Goal: Communication & Community: Participate in discussion

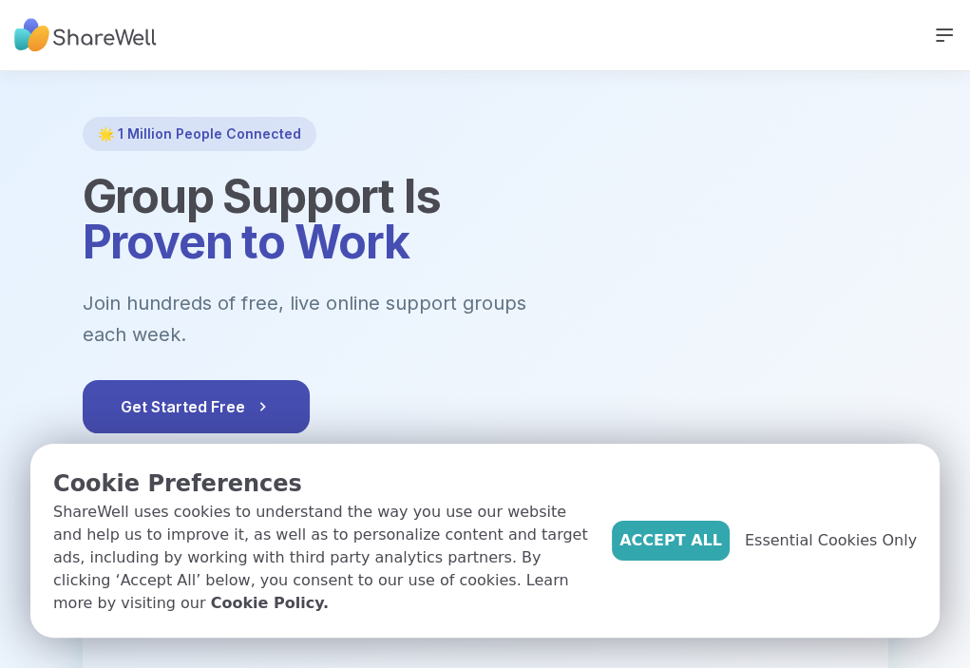
drag, startPoint x: 952, startPoint y: 3, endPoint x: 659, endPoint y: 170, distance: 337.0
click at [659, 170] on div at bounding box center [485, 539] width 970 height 936
click at [0, 0] on link "LOG IN" at bounding box center [0, 0] width 0 height 0
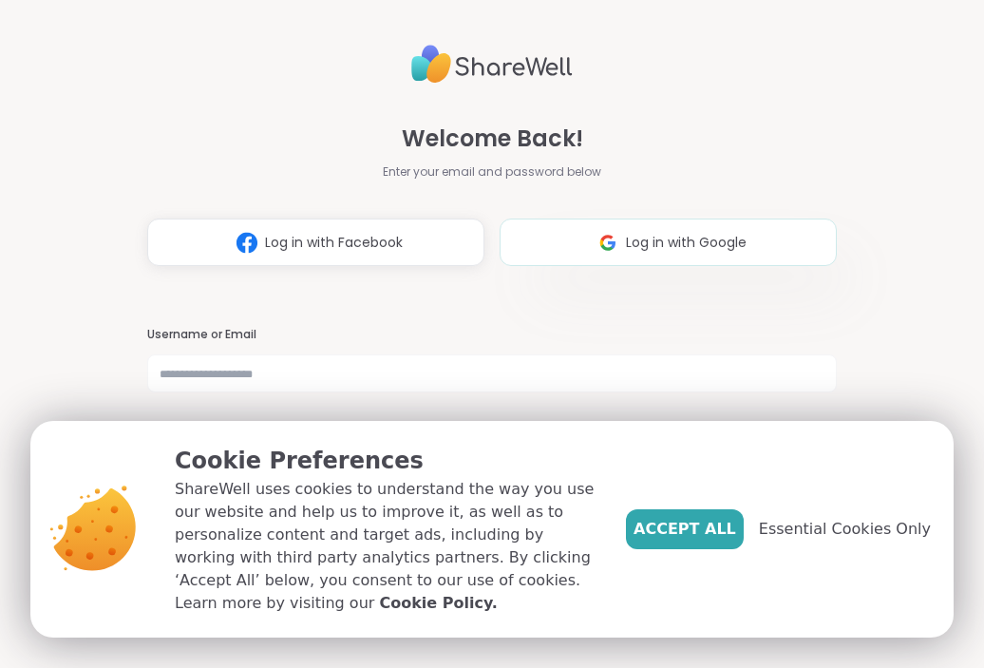
click at [592, 236] on img at bounding box center [608, 242] width 36 height 35
click at [652, 243] on span "Log in with Google" at bounding box center [686, 243] width 121 height 20
click at [608, 245] on img at bounding box center [608, 242] width 36 height 35
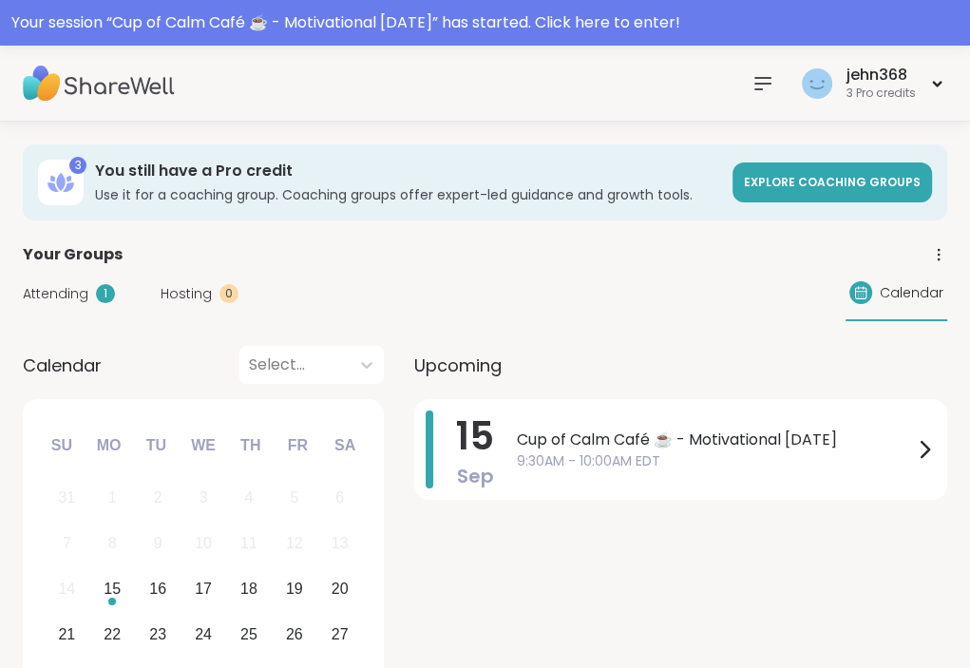
drag, startPoint x: 678, startPoint y: 548, endPoint x: 693, endPoint y: 519, distance: 32.7
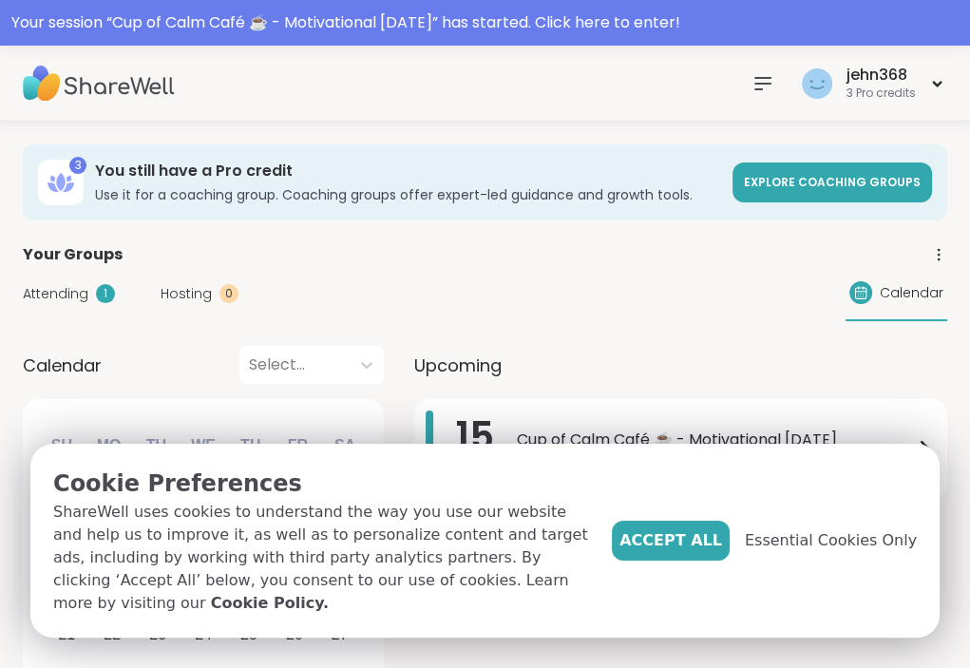
drag, startPoint x: 693, startPoint y: 519, endPoint x: 597, endPoint y: 259, distance: 276.5
drag, startPoint x: 597, startPoint y: 259, endPoint x: 479, endPoint y: 388, distance: 174.1
click at [479, 388] on div "Upcoming 15 Sep Cup of Calm Café ☕️ - Motivational Monday 9:30AM - 10:00AM EDT" at bounding box center [680, 538] width 533 height 385
drag, startPoint x: 716, startPoint y: 533, endPoint x: 661, endPoint y: 549, distance: 57.4
click at [661, 549] on span "Accept All" at bounding box center [670, 540] width 103 height 23
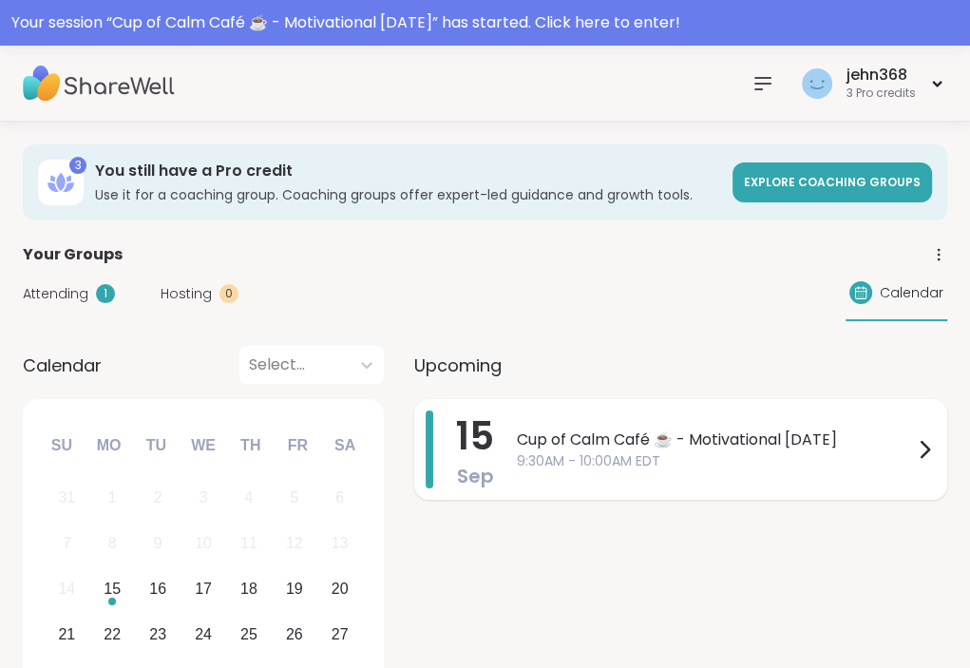
click at [598, 457] on span "9:30AM - 10:00AM EDT" at bounding box center [715, 461] width 396 height 20
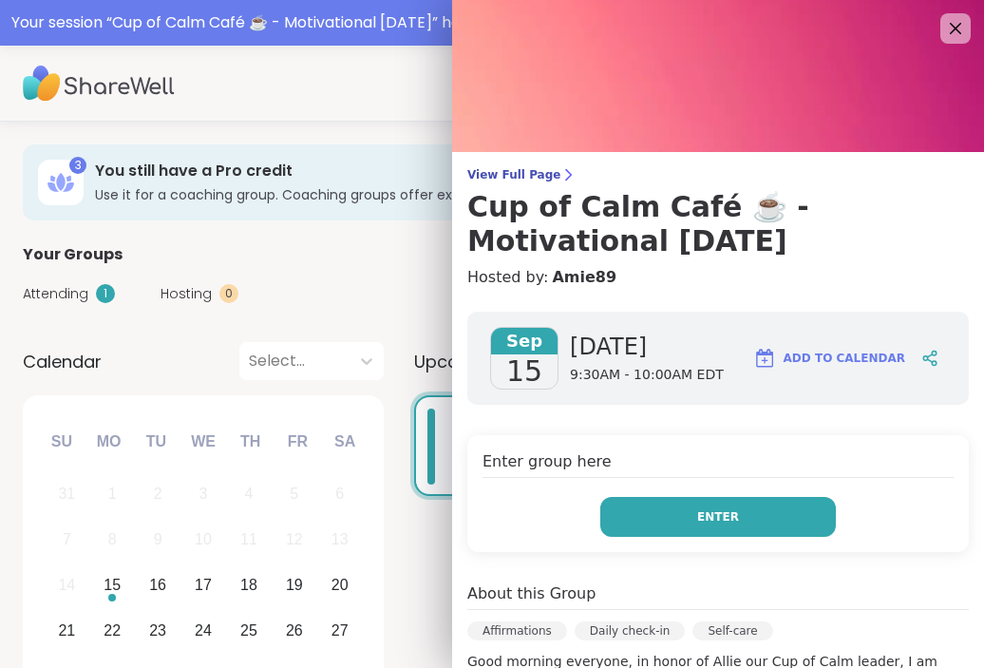
click at [697, 515] on span "Enter" at bounding box center [718, 516] width 42 height 17
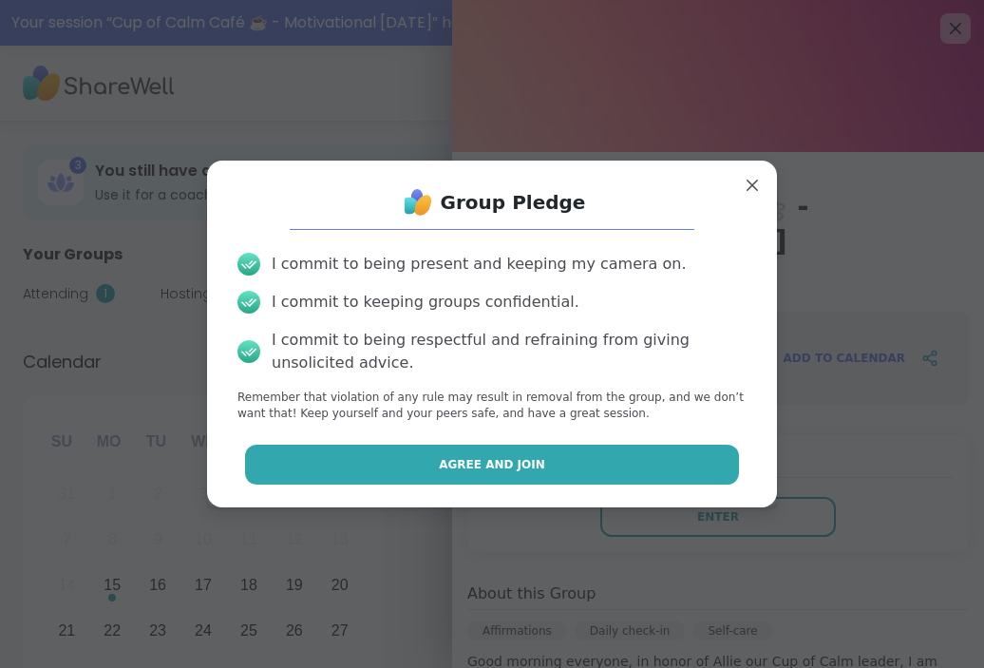
click at [542, 458] on button "Agree and Join" at bounding box center [492, 465] width 495 height 40
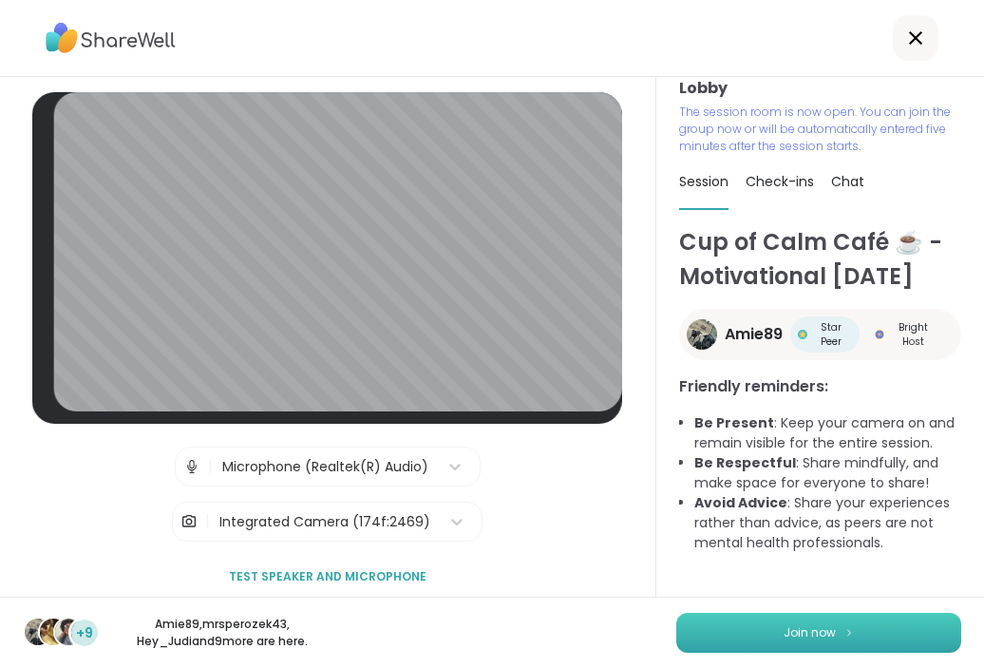
click at [795, 631] on span "Join now" at bounding box center [810, 632] width 52 height 17
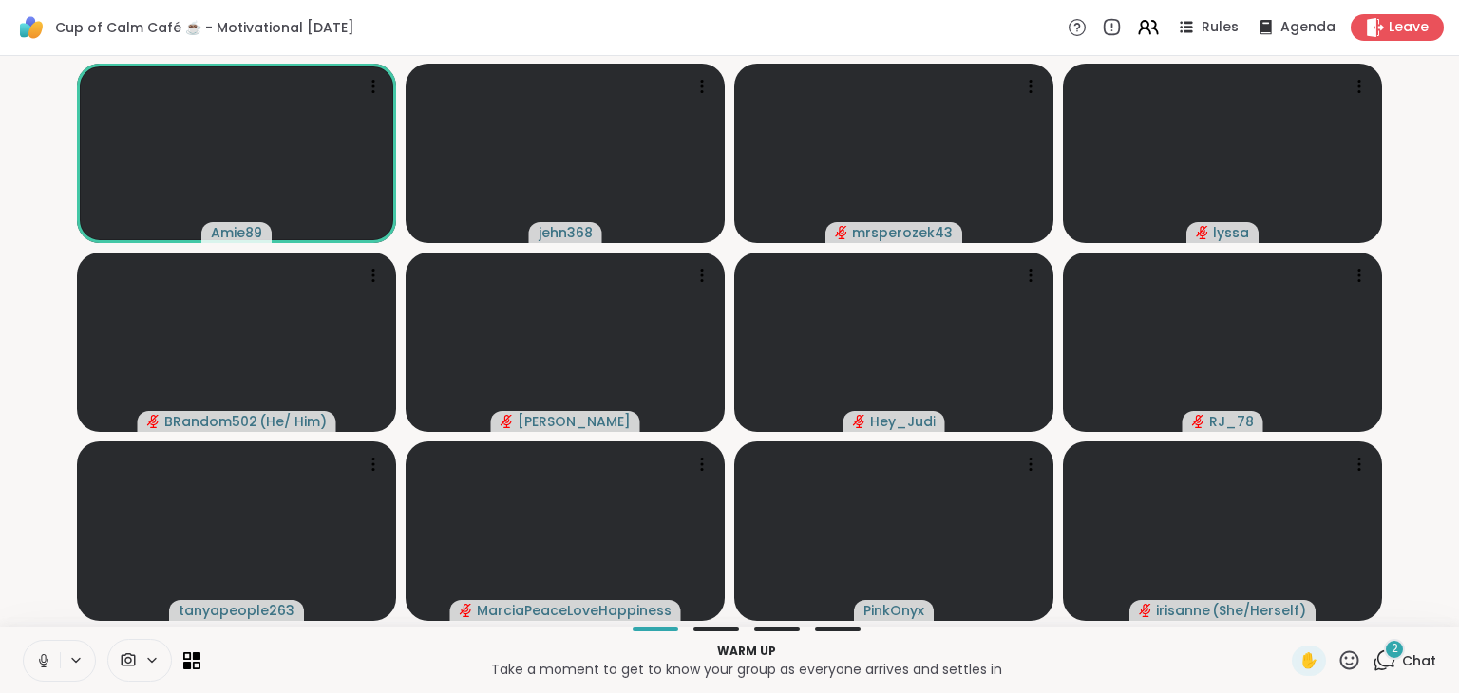
click at [57, 656] on button at bounding box center [42, 661] width 36 height 40
drag, startPoint x: 57, startPoint y: 656, endPoint x: 285, endPoint y: 481, distance: 287.9
click at [285, 481] on div "Cup of Calm Café ☕️ - Motivational Monday Rules Agenda Leave Amie89 jehn368 mrs…" at bounding box center [729, 346] width 1459 height 693
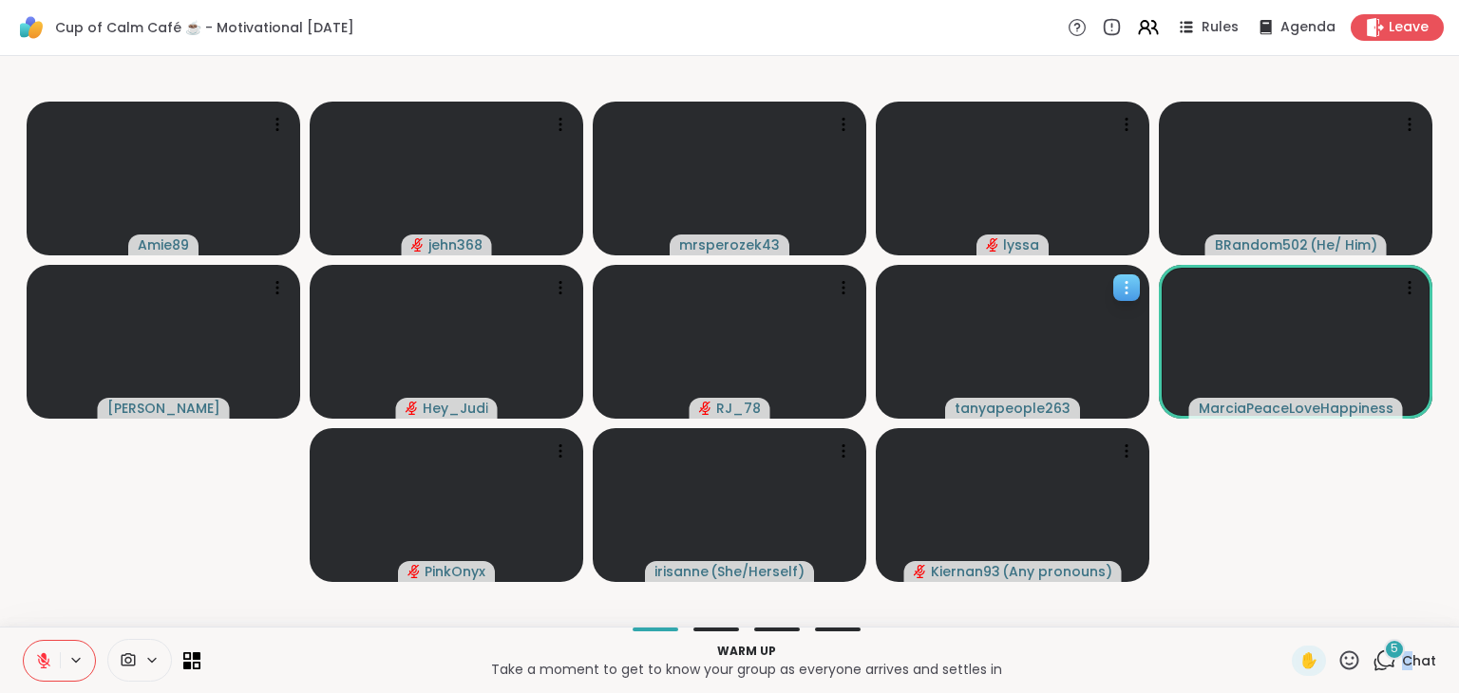
click at [969, 658] on span "Chat" at bounding box center [1419, 661] width 34 height 19
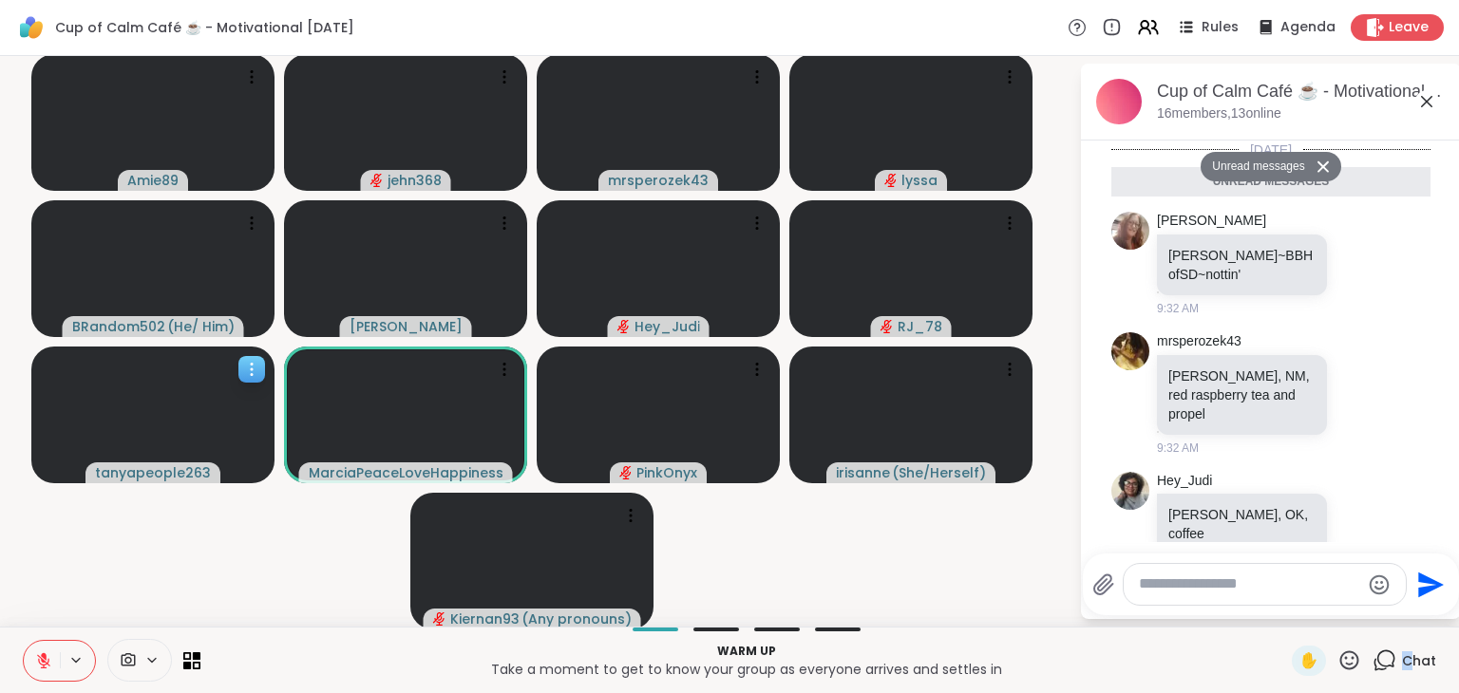
scroll to position [279, 0]
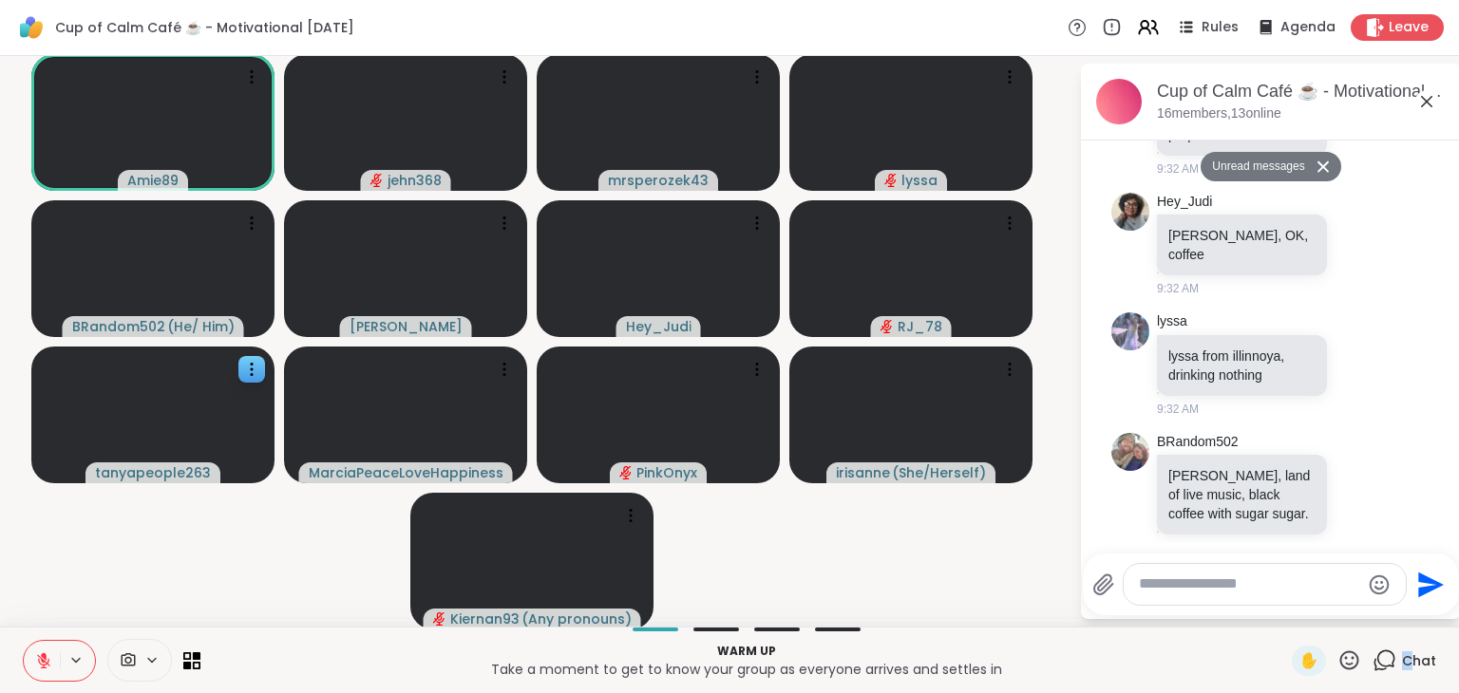
click at [42, 659] on icon at bounding box center [43, 661] width 13 height 13
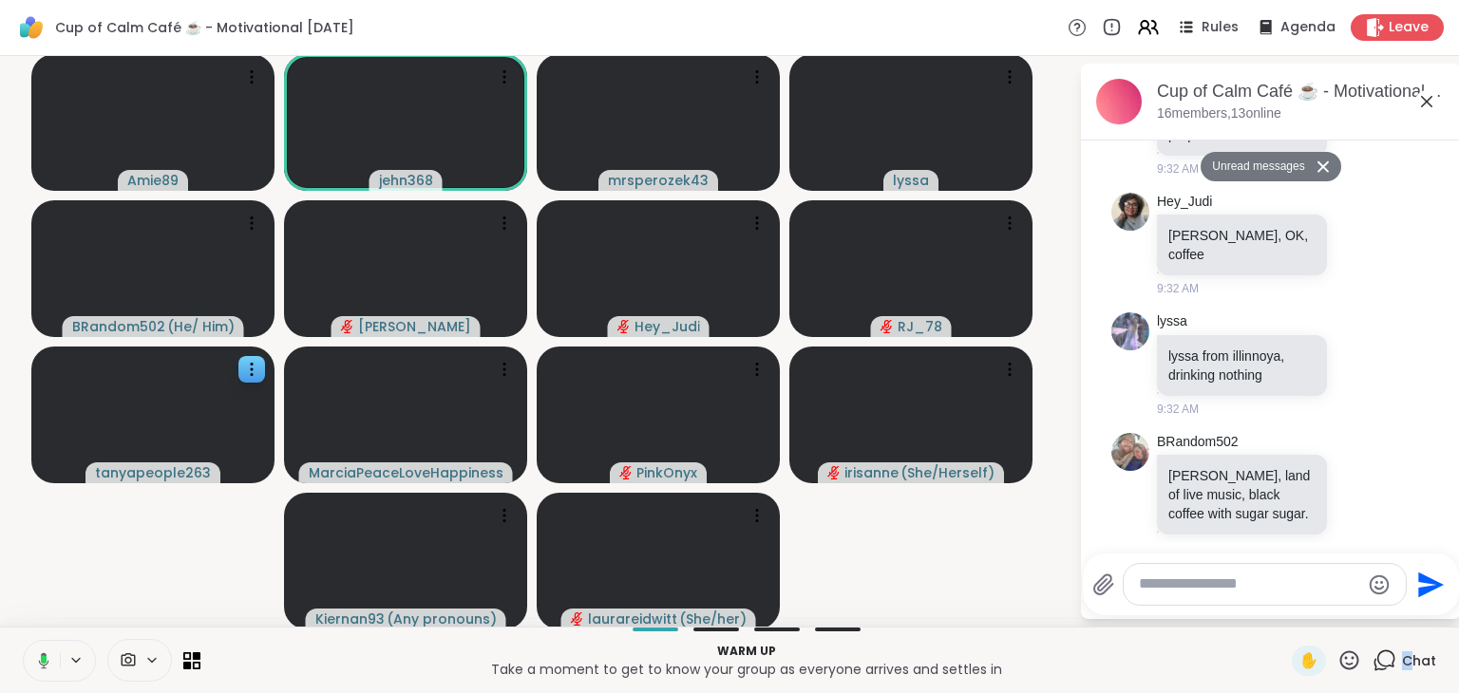
click at [40, 658] on icon at bounding box center [40, 661] width 17 height 17
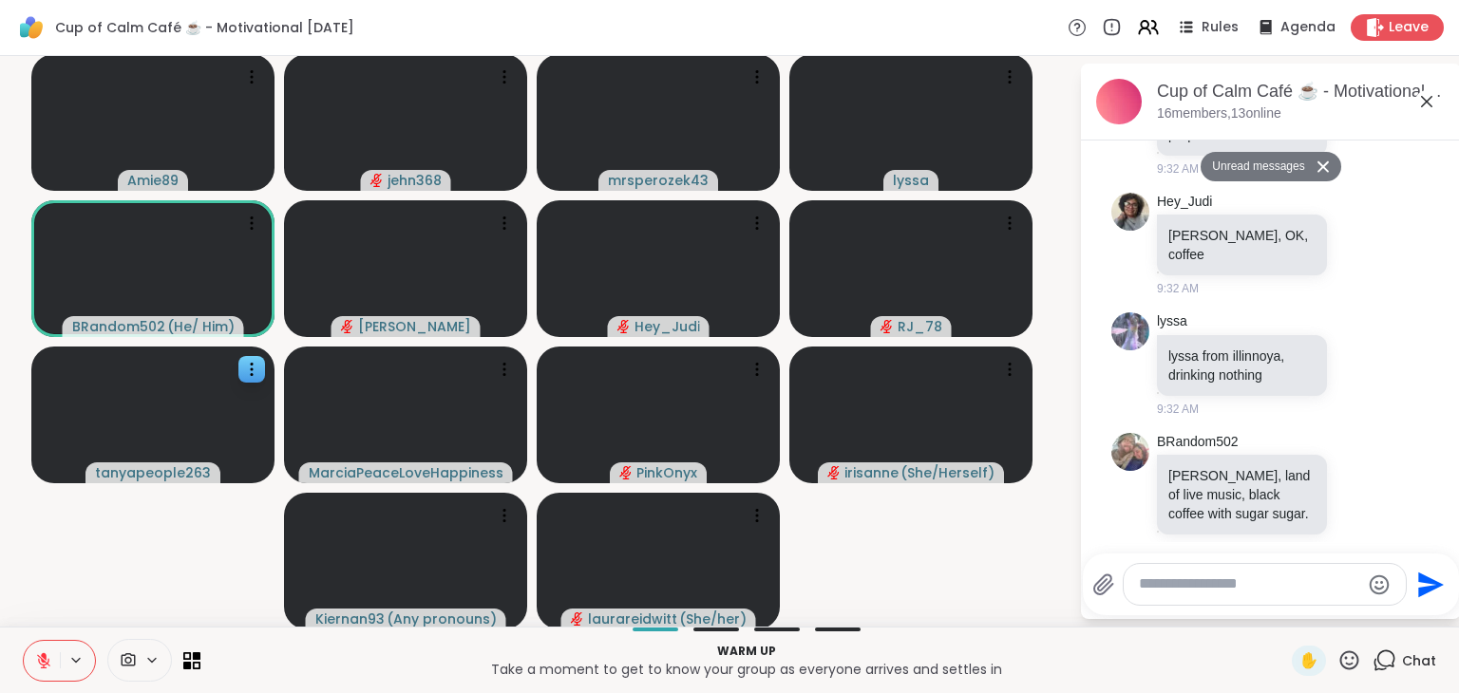
click at [91, 595] on video-player-container "Amie89 jehn368 mrsperozek43 lyssa BRandom502 ( He/ Him ) dodi Hey_Judi RJ_78 ta…" at bounding box center [539, 342] width 1056 height 556
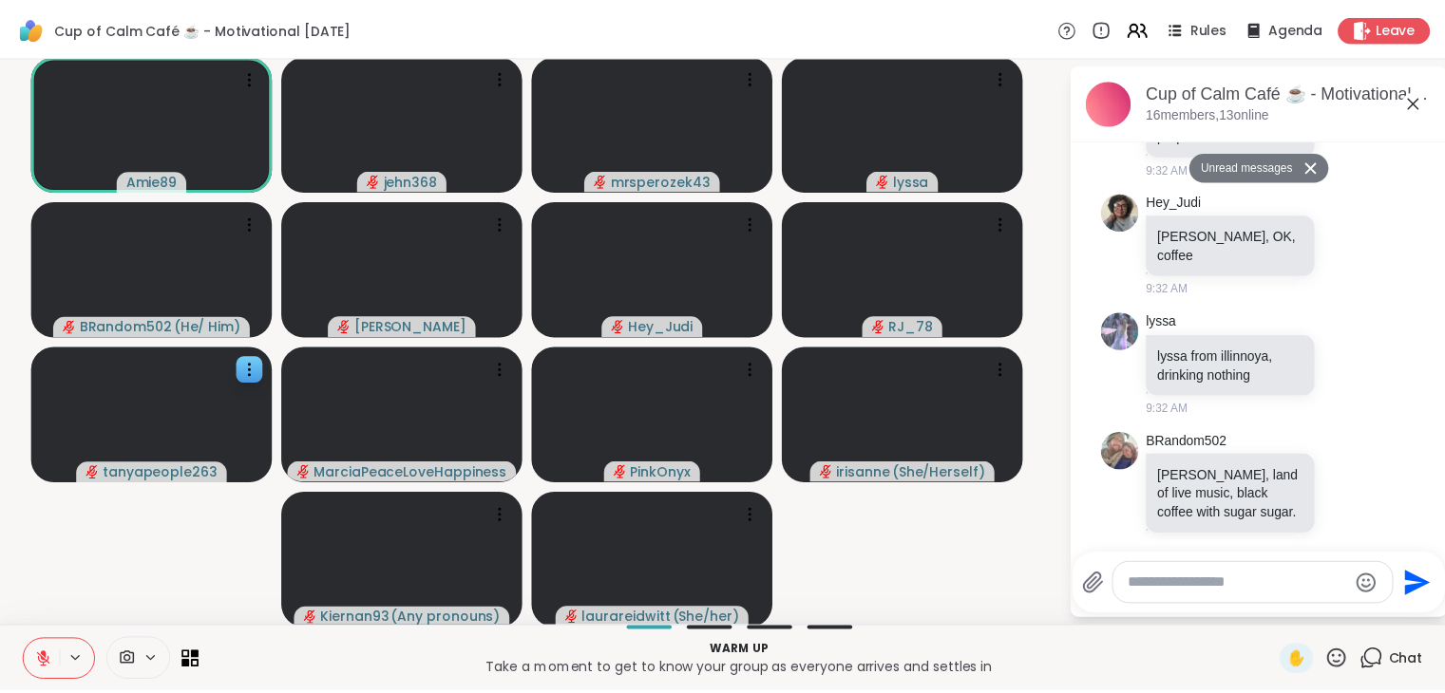
scroll to position [334, 0]
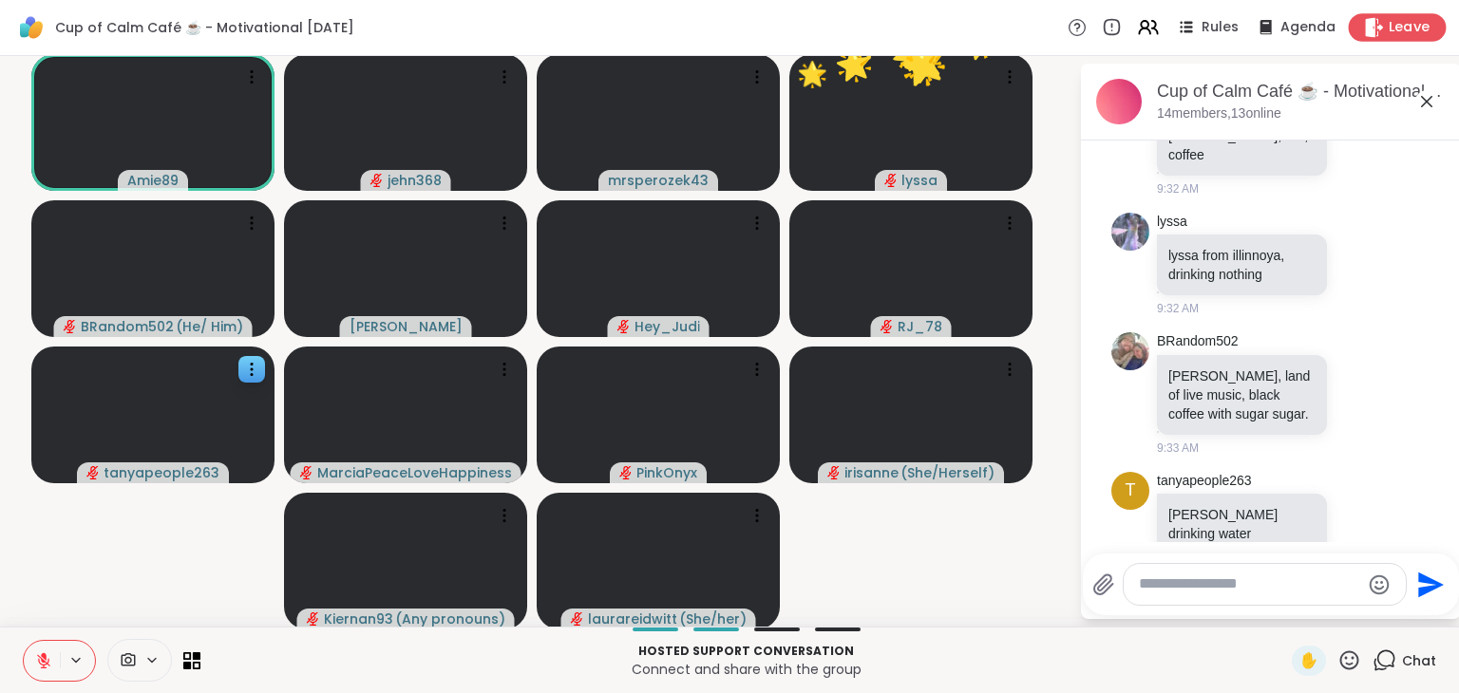
drag, startPoint x: 1398, startPoint y: 26, endPoint x: 1415, endPoint y: 24, distance: 16.3
click at [969, 24] on span "Leave" at bounding box center [1410, 28] width 42 height 20
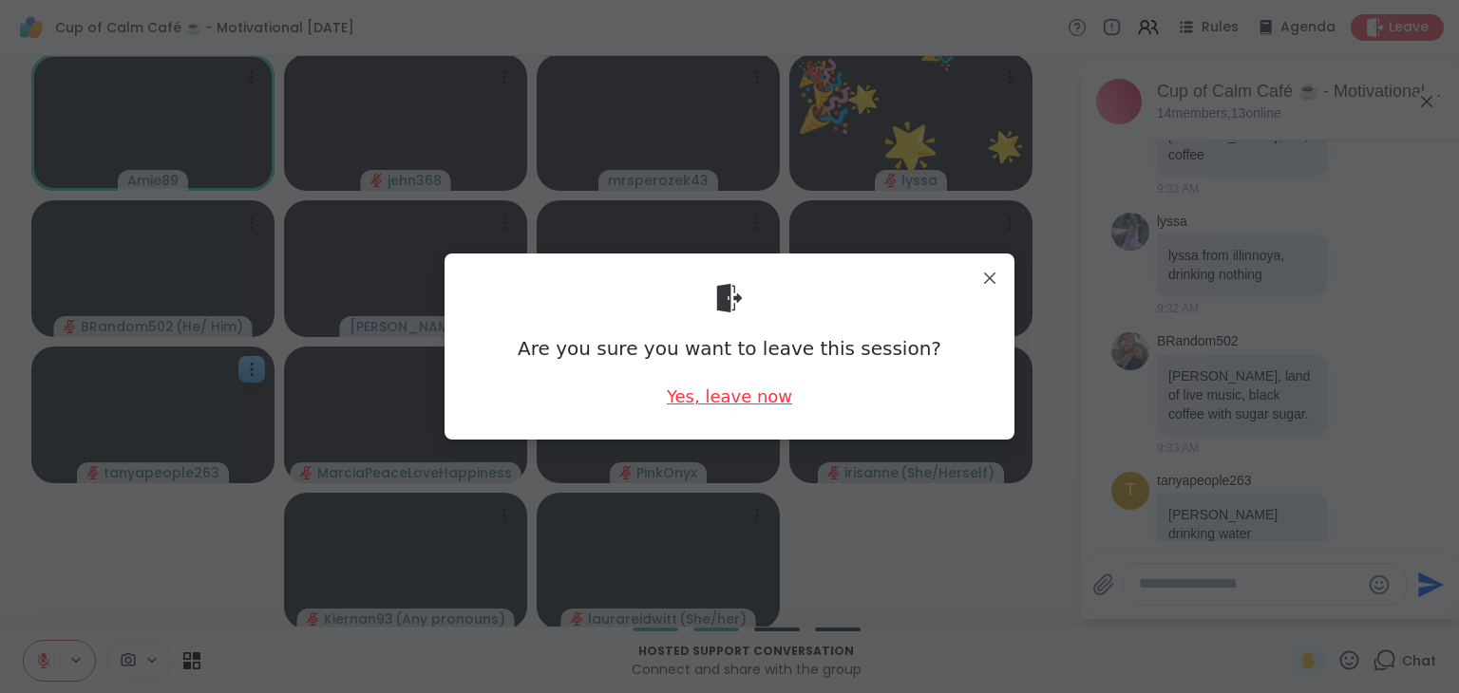
click at [699, 397] on div "Yes, leave now" at bounding box center [729, 397] width 125 height 24
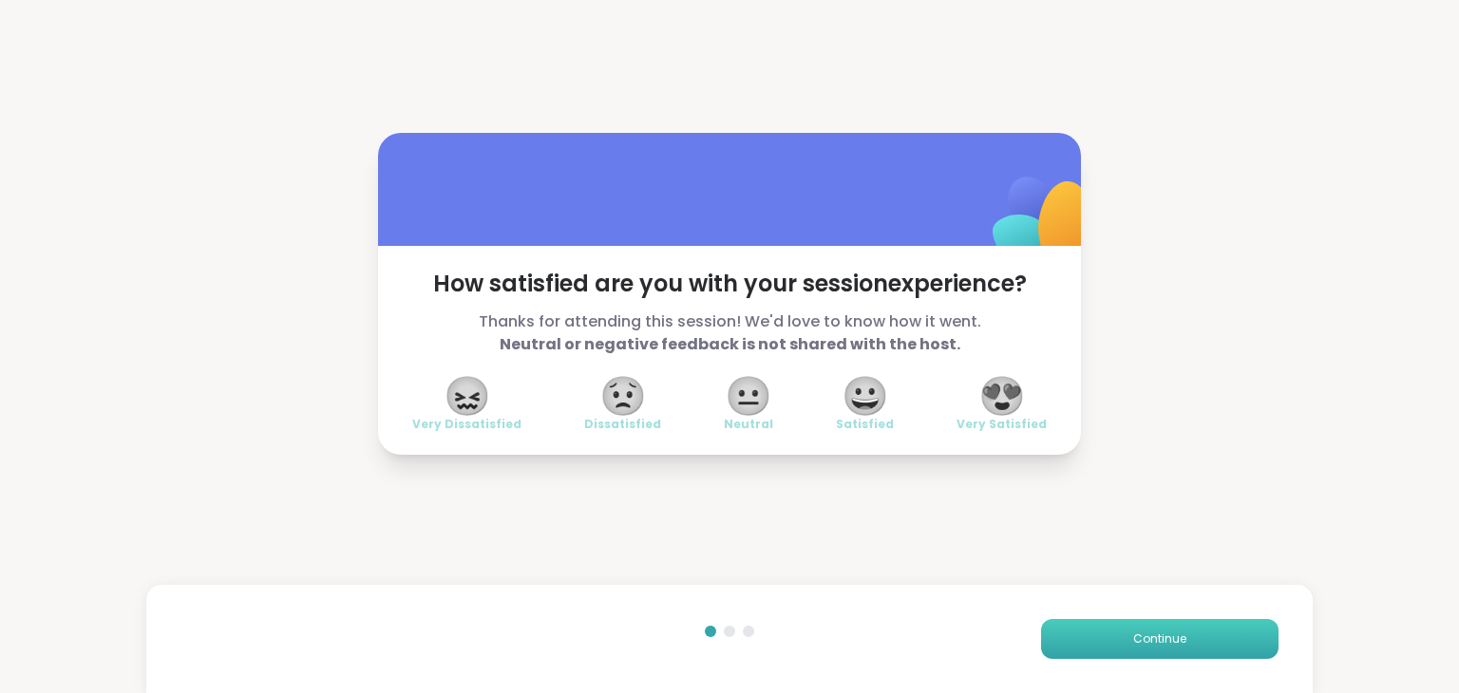
click at [969, 631] on span "Continue" at bounding box center [1159, 639] width 53 height 17
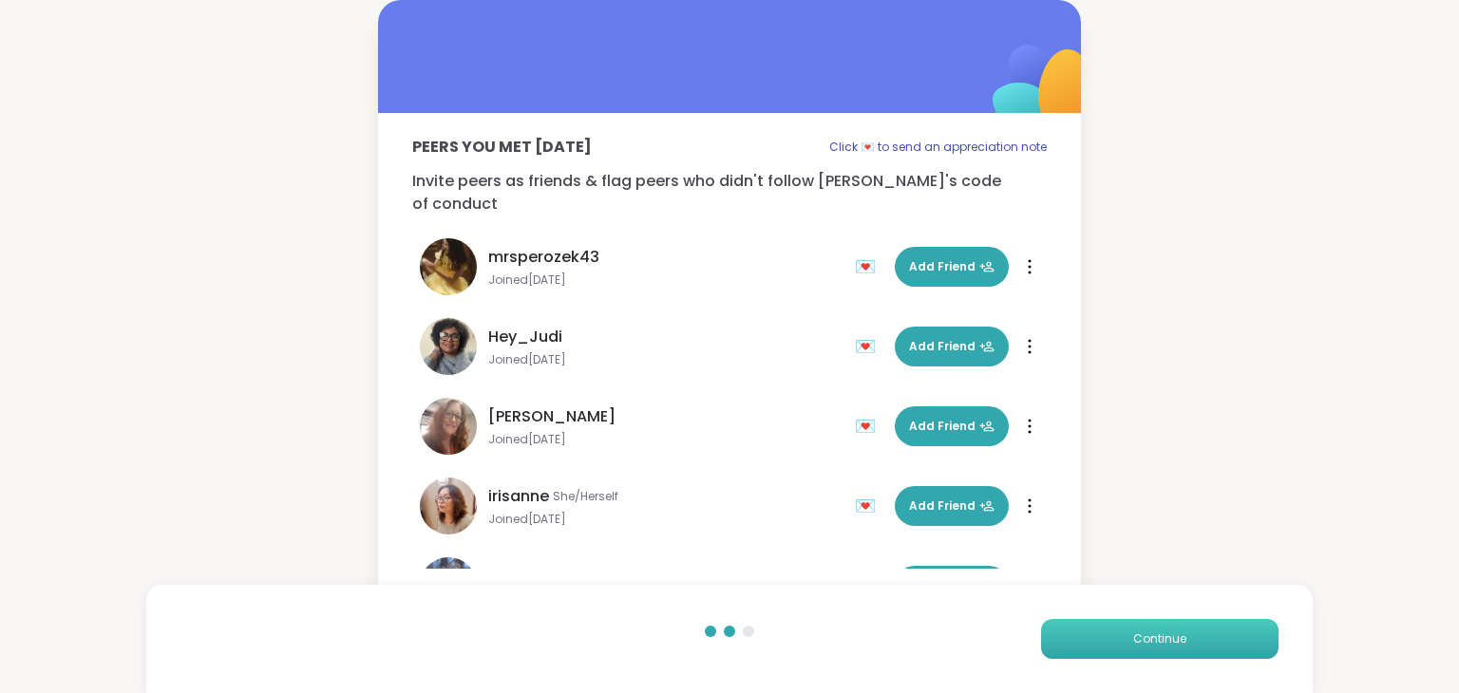
click at [969, 631] on span "Continue" at bounding box center [1159, 639] width 53 height 17
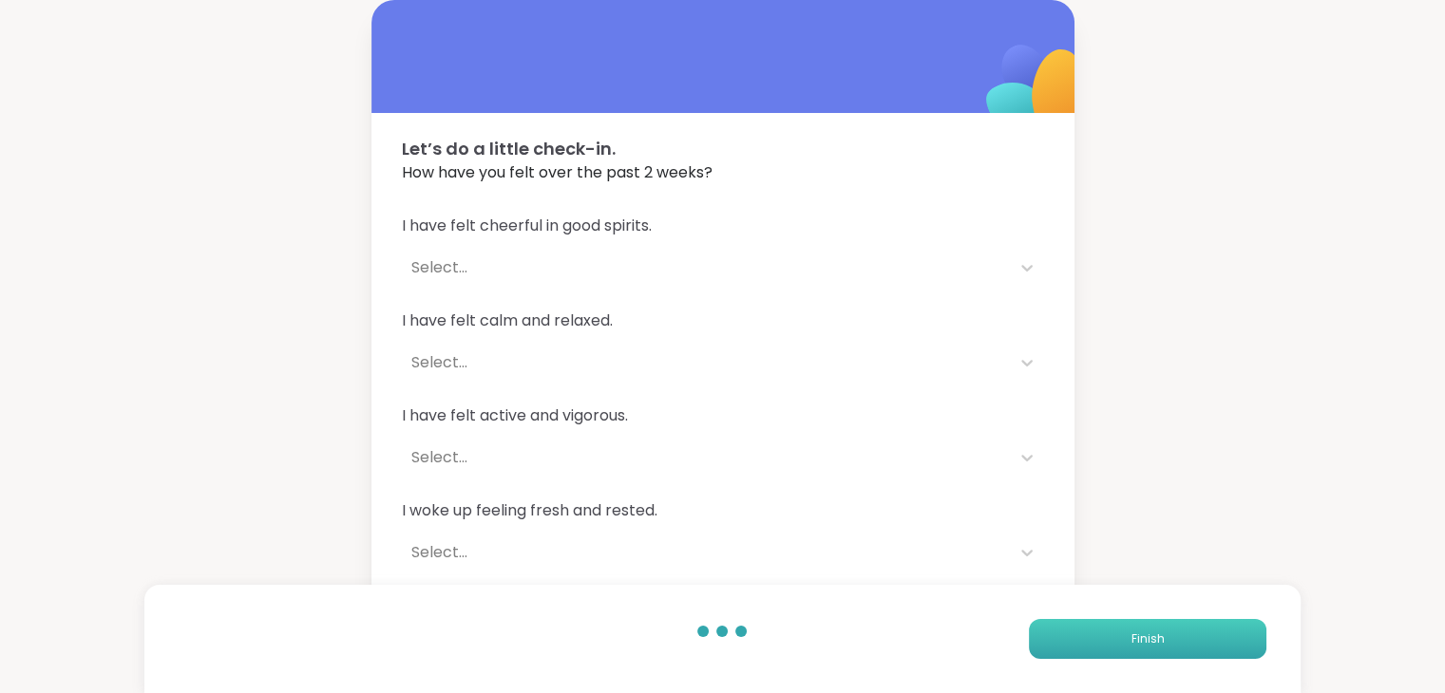
click at [969, 630] on button "Finish" at bounding box center [1147, 639] width 237 height 40
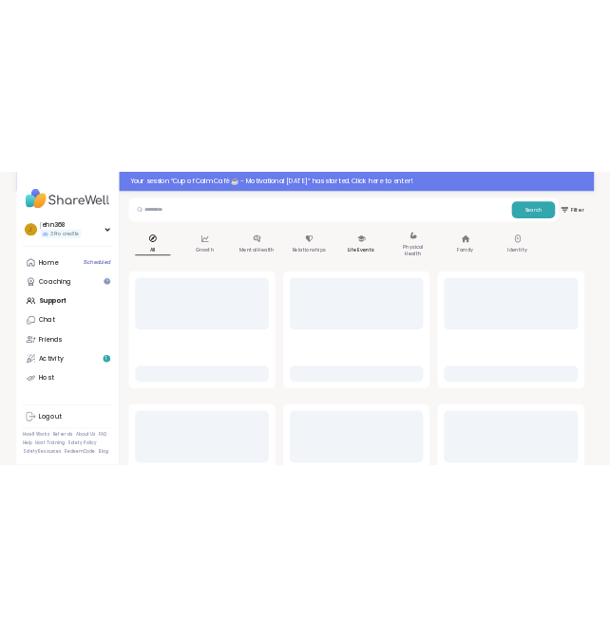
scroll to position [179, 0]
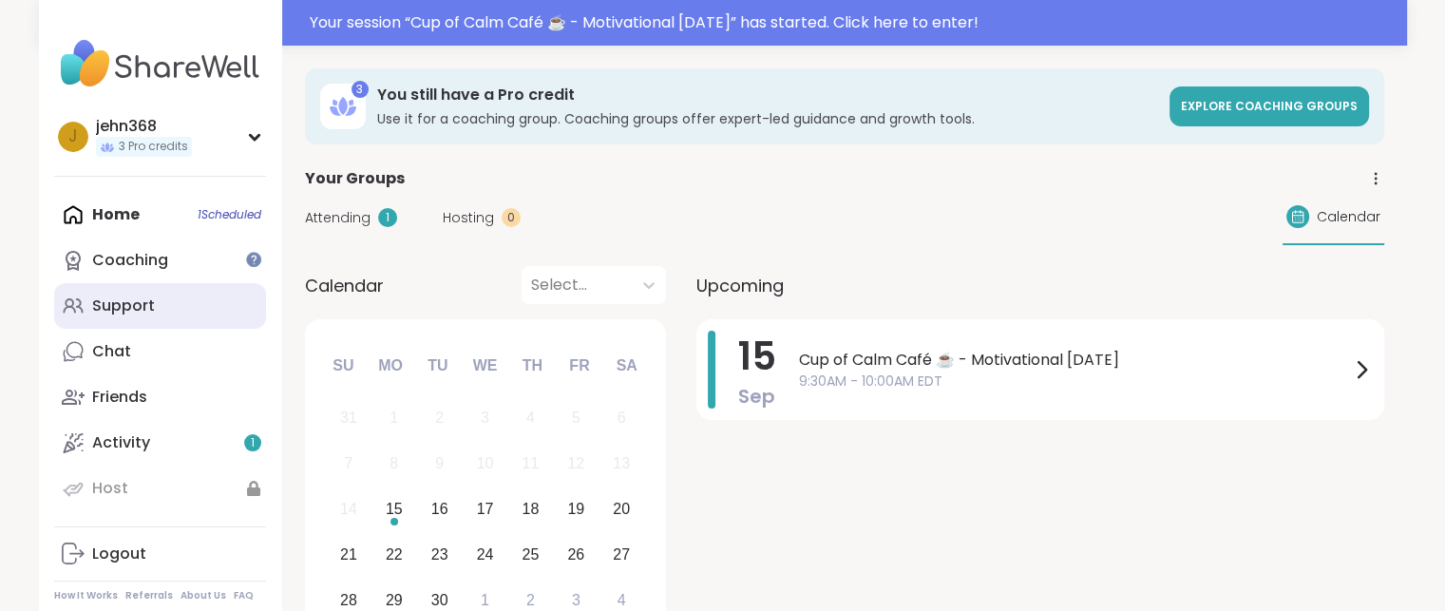
click at [107, 303] on div "Support" at bounding box center [123, 305] width 63 height 21
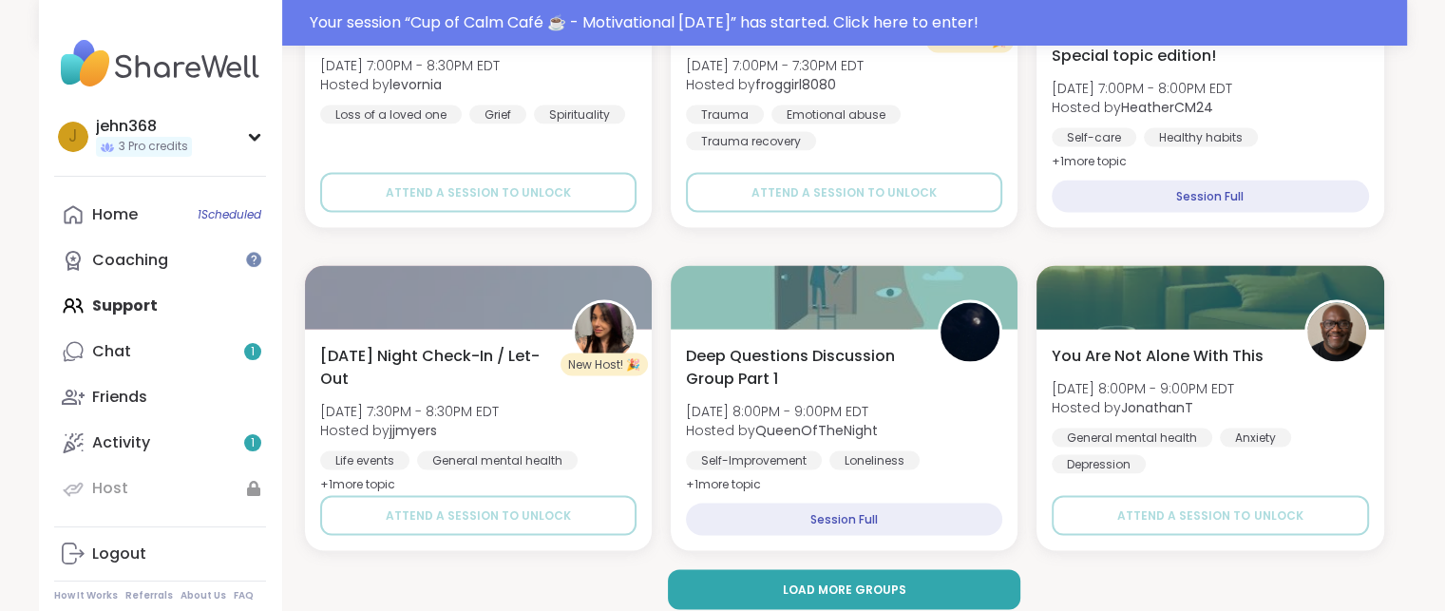
scroll to position [3717, 0]
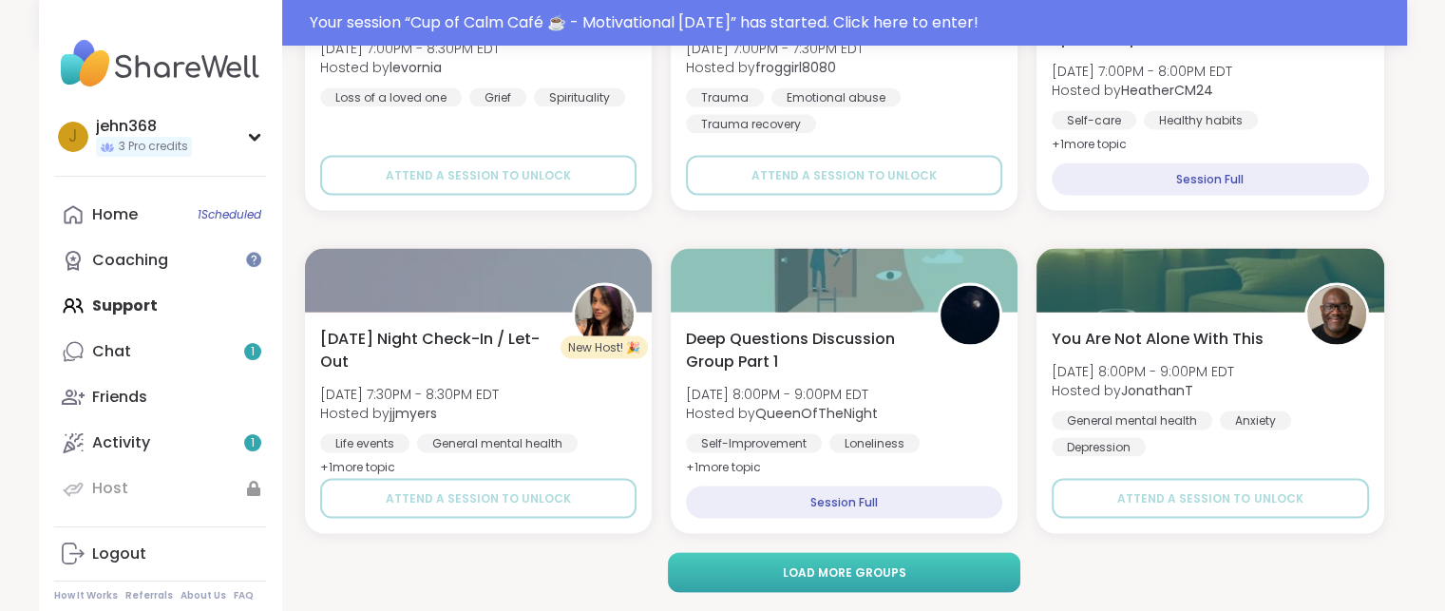
click at [819, 572] on span "Load more groups" at bounding box center [843, 572] width 123 height 17
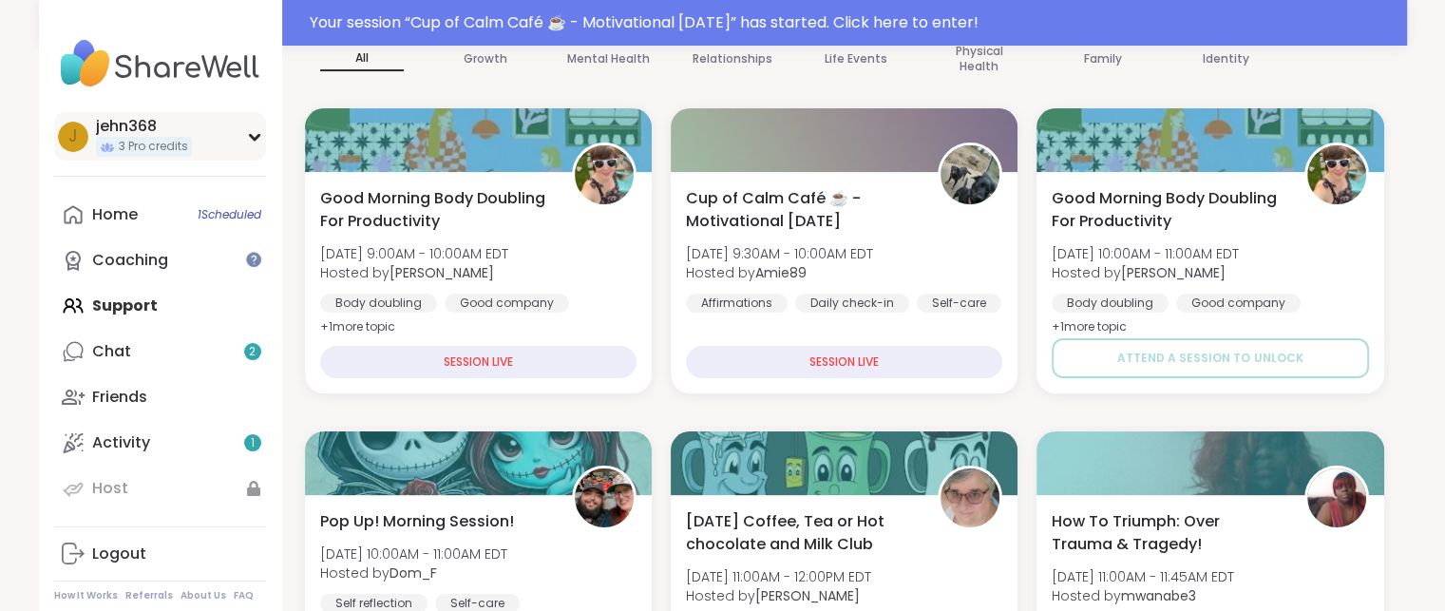
scroll to position [307, 0]
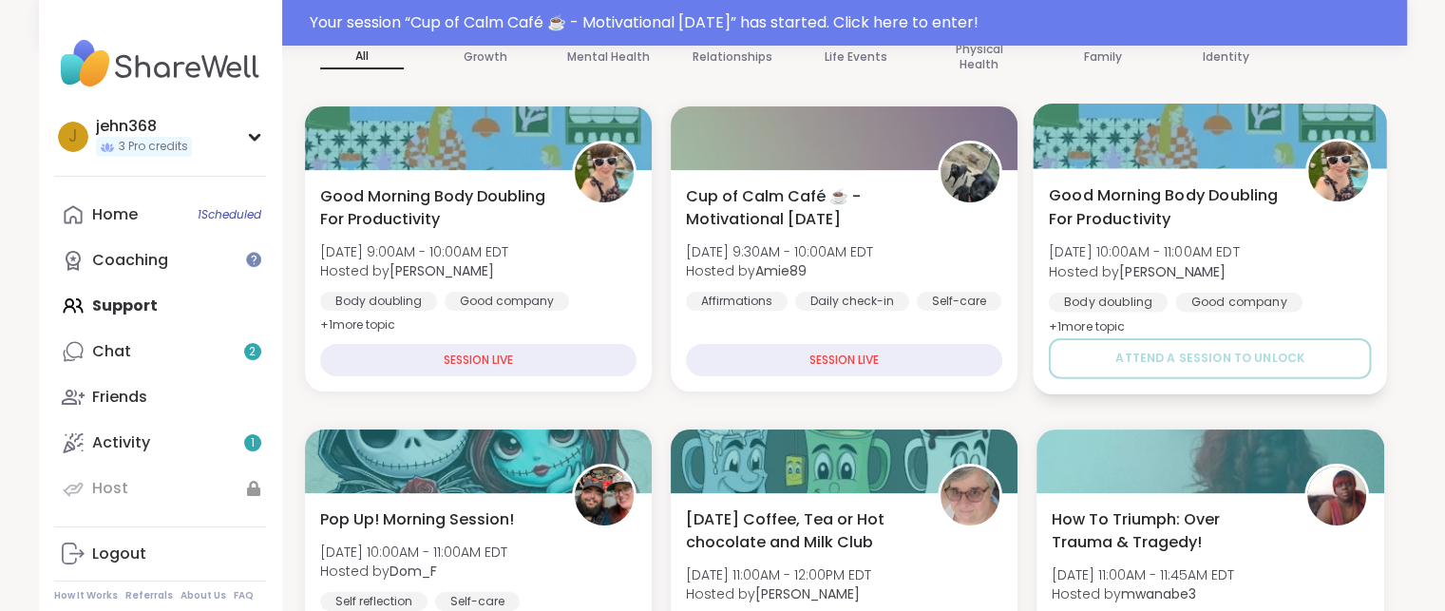
click at [1054, 338] on div "Attend a session to unlock" at bounding box center [1210, 358] width 323 height 41
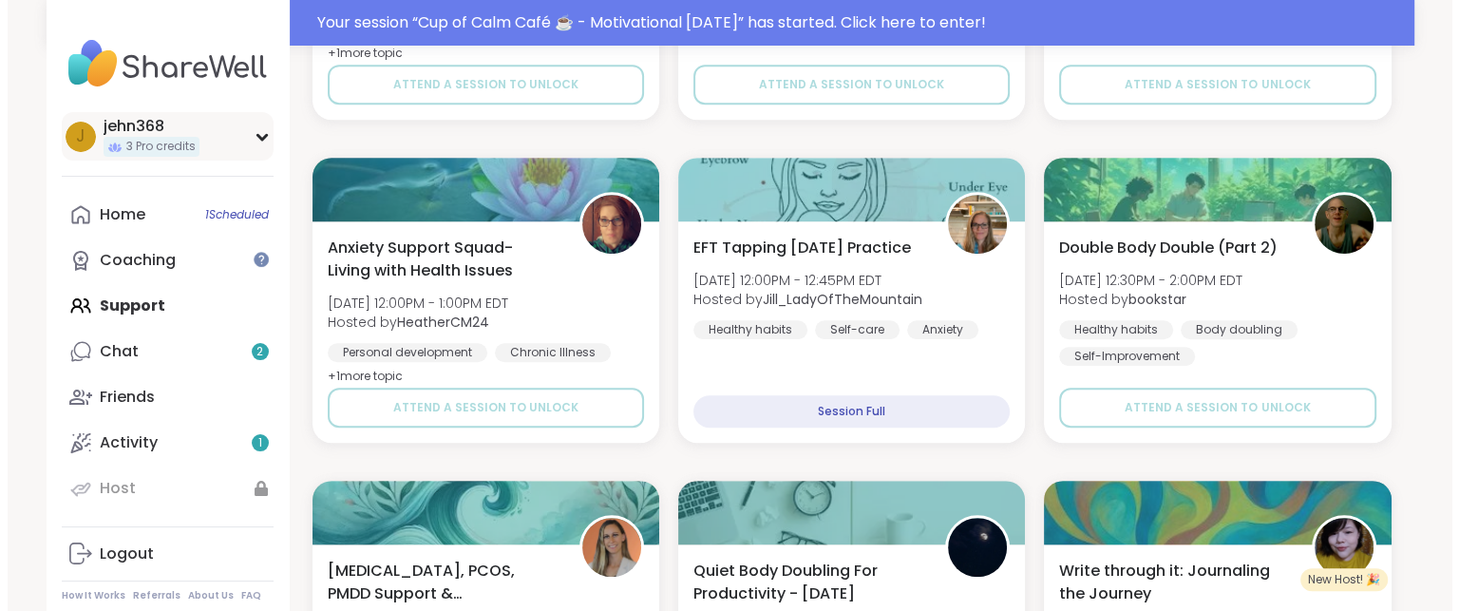
scroll to position [1172, 0]
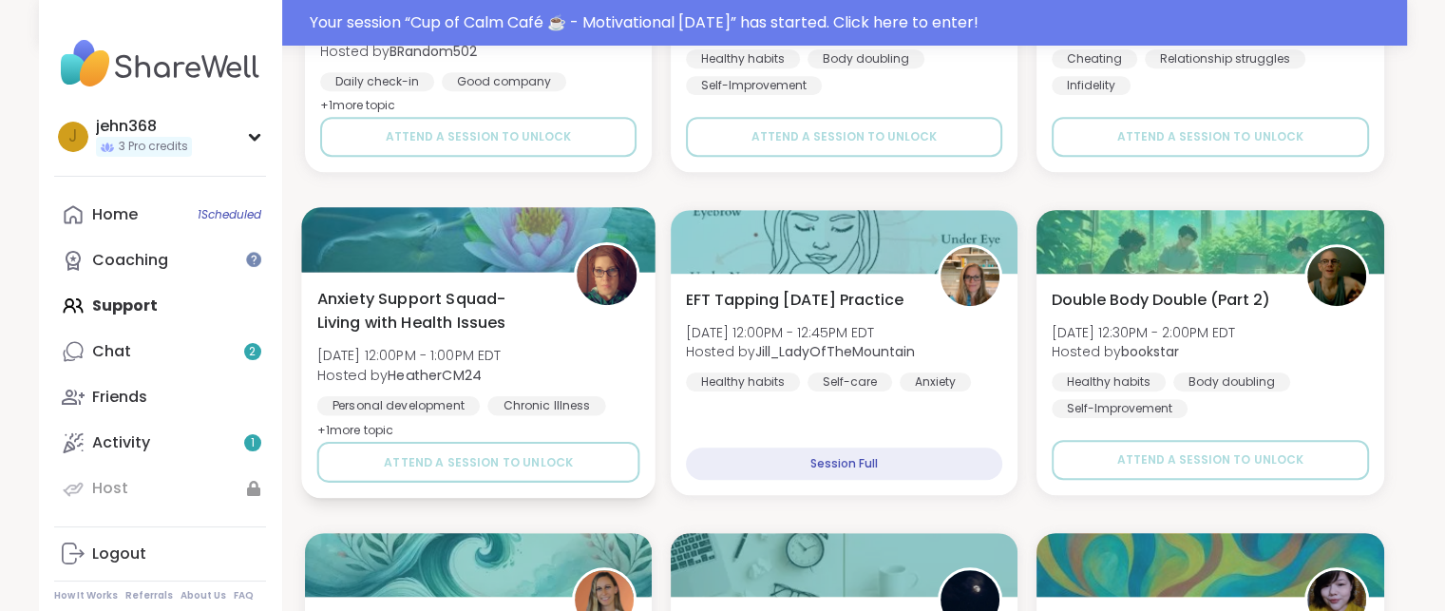
click at [578, 410] on div "Chronic Illness" at bounding box center [546, 405] width 118 height 19
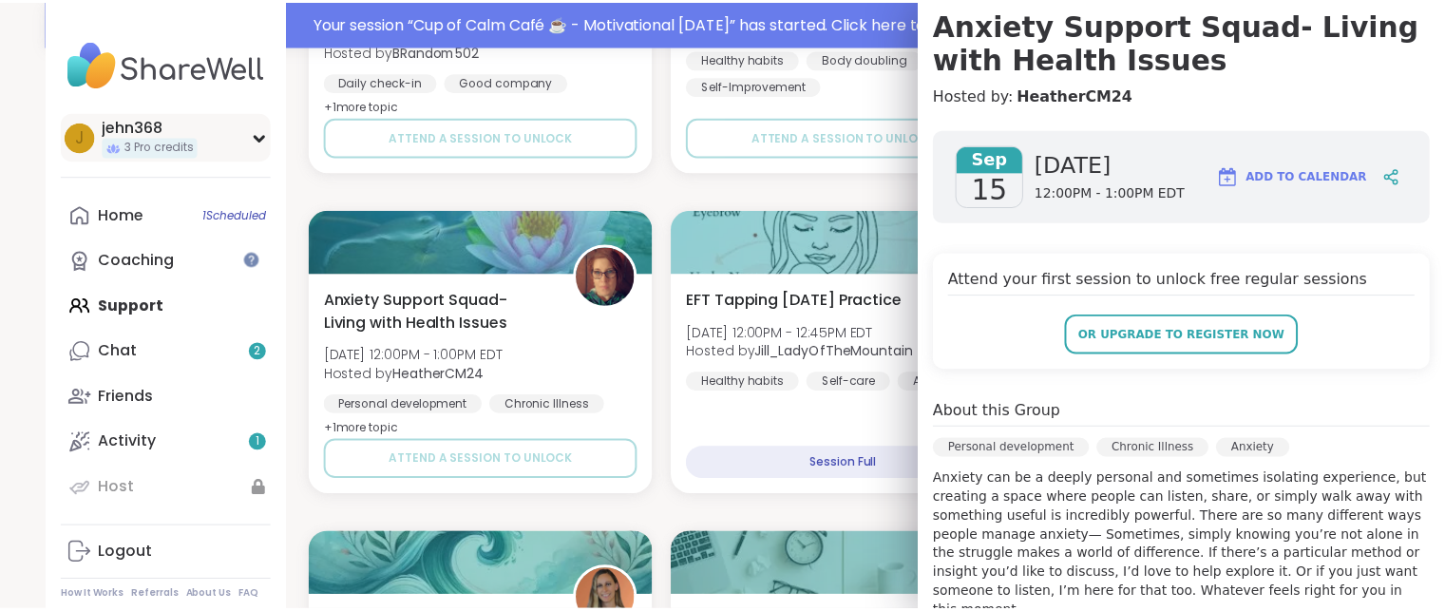
scroll to position [0, 0]
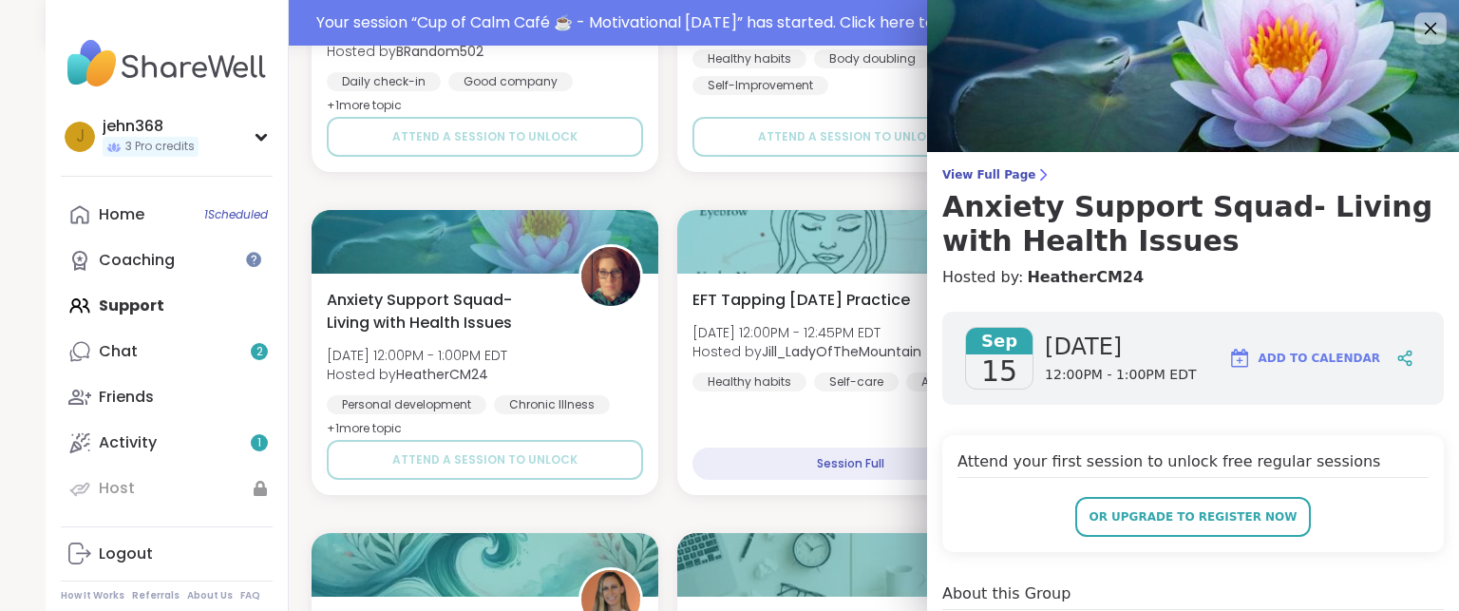
click at [1425, 28] on icon at bounding box center [1431, 29] width 12 height 12
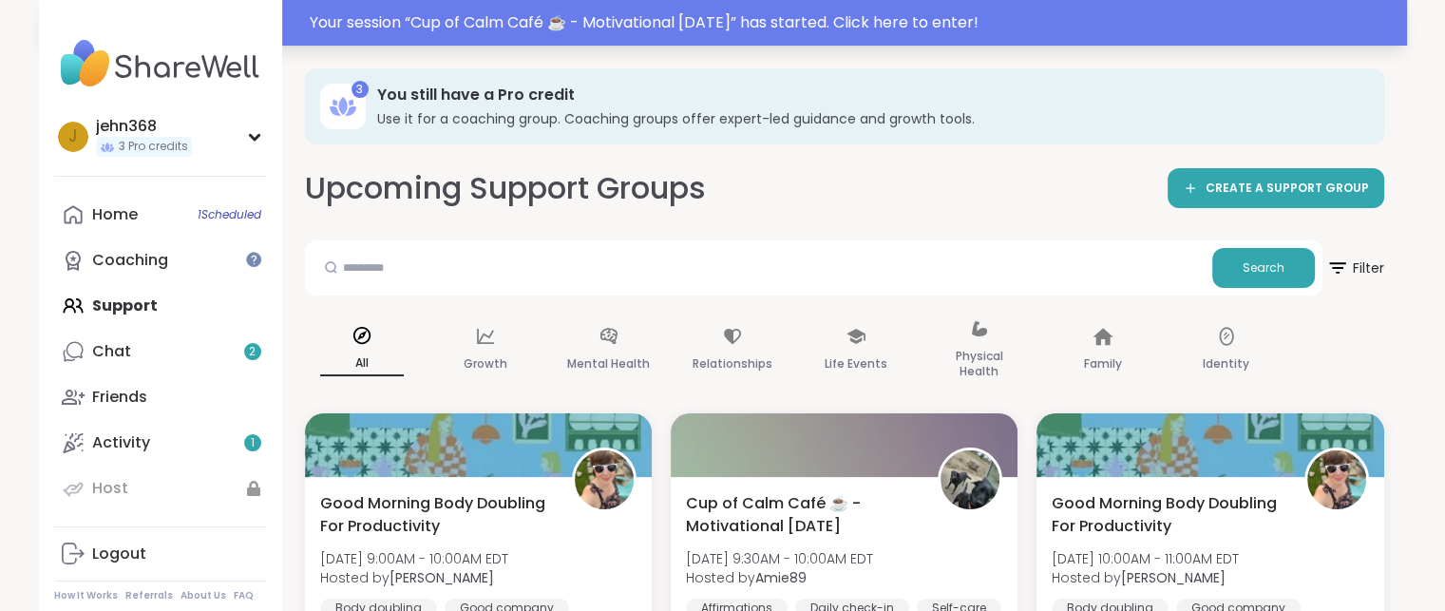
click at [1122, 32] on div "Your session “ Cup of Calm Café ☕️ - Motivational Monday ” has started. Click h…" at bounding box center [853, 22] width 1086 height 23
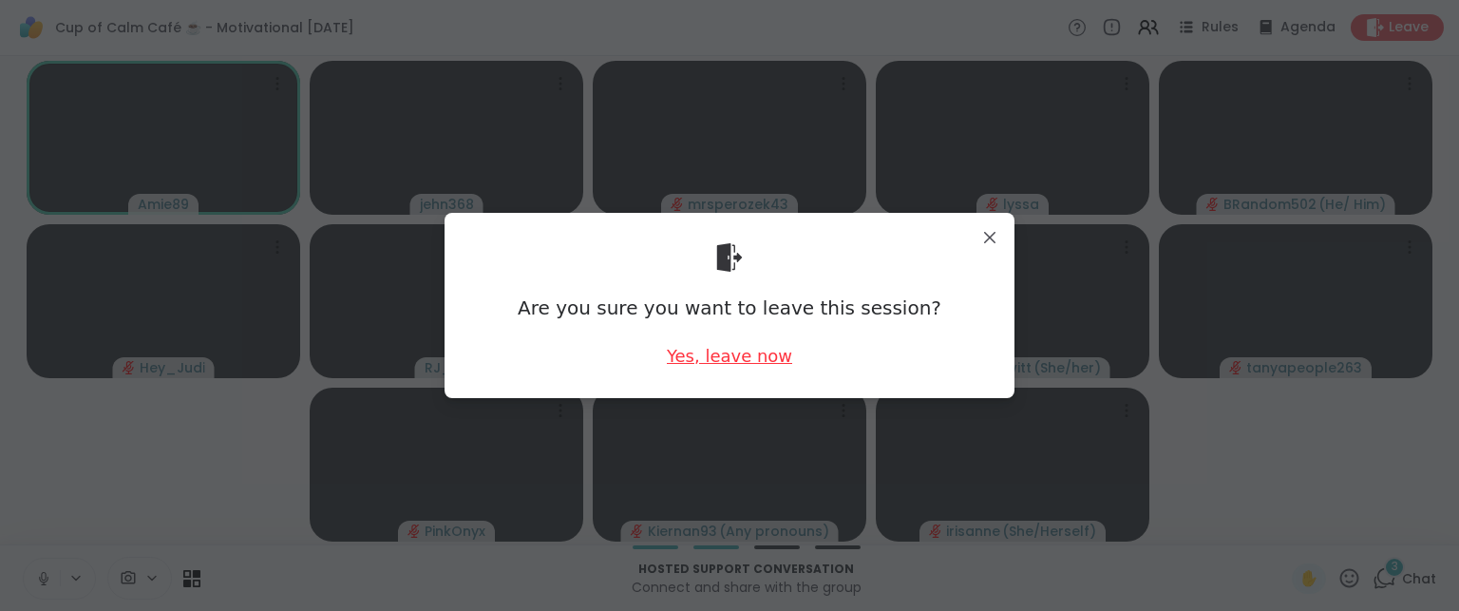
click at [731, 365] on div "Yes, leave now" at bounding box center [729, 356] width 125 height 24
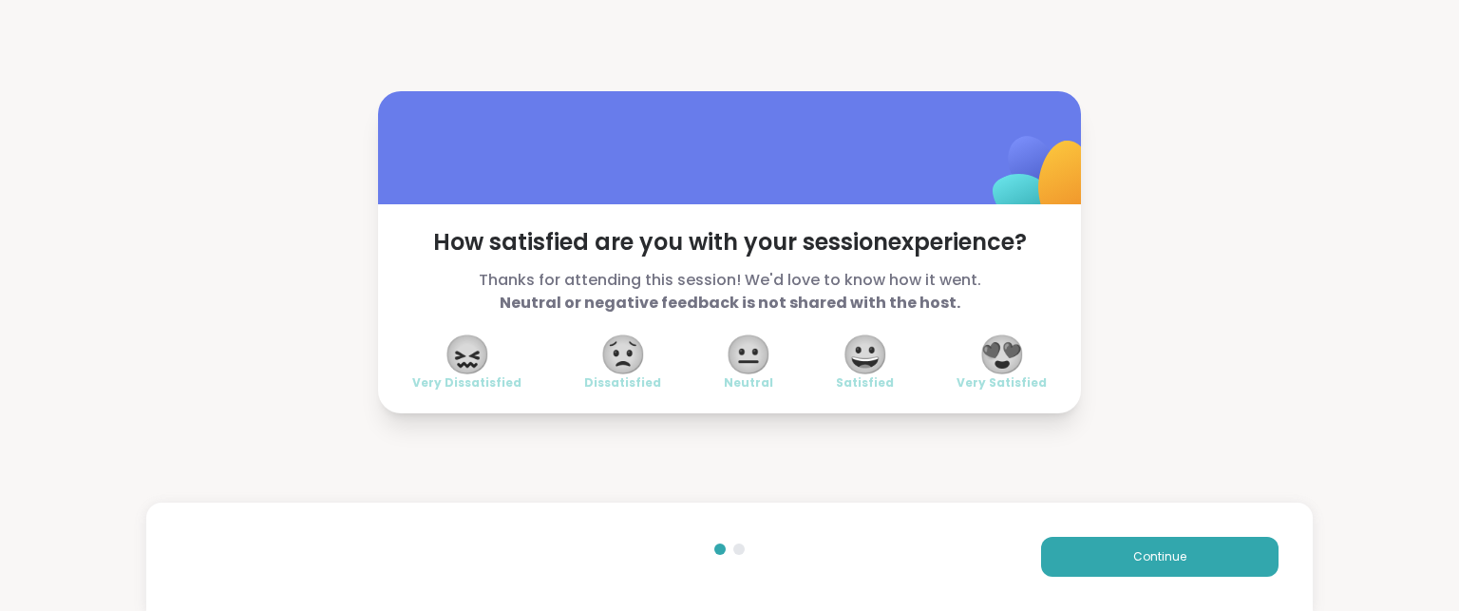
click at [1317, 133] on div "How satisfied are you with your session experience? Thanks for attending this s…" at bounding box center [729, 252] width 1459 height 504
click at [1379, 350] on div "How satisfied are you with your session experience? Thanks for attending this s…" at bounding box center [729, 252] width 1459 height 504
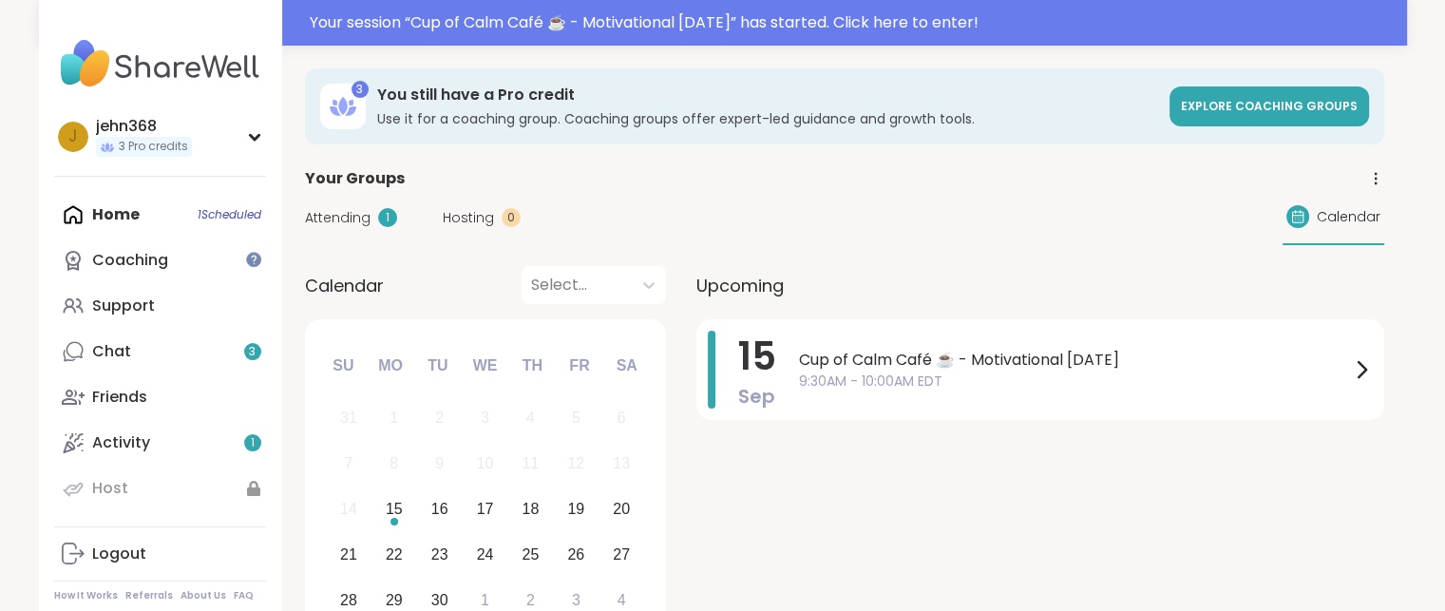
click at [364, 224] on span "Attending" at bounding box center [338, 218] width 66 height 20
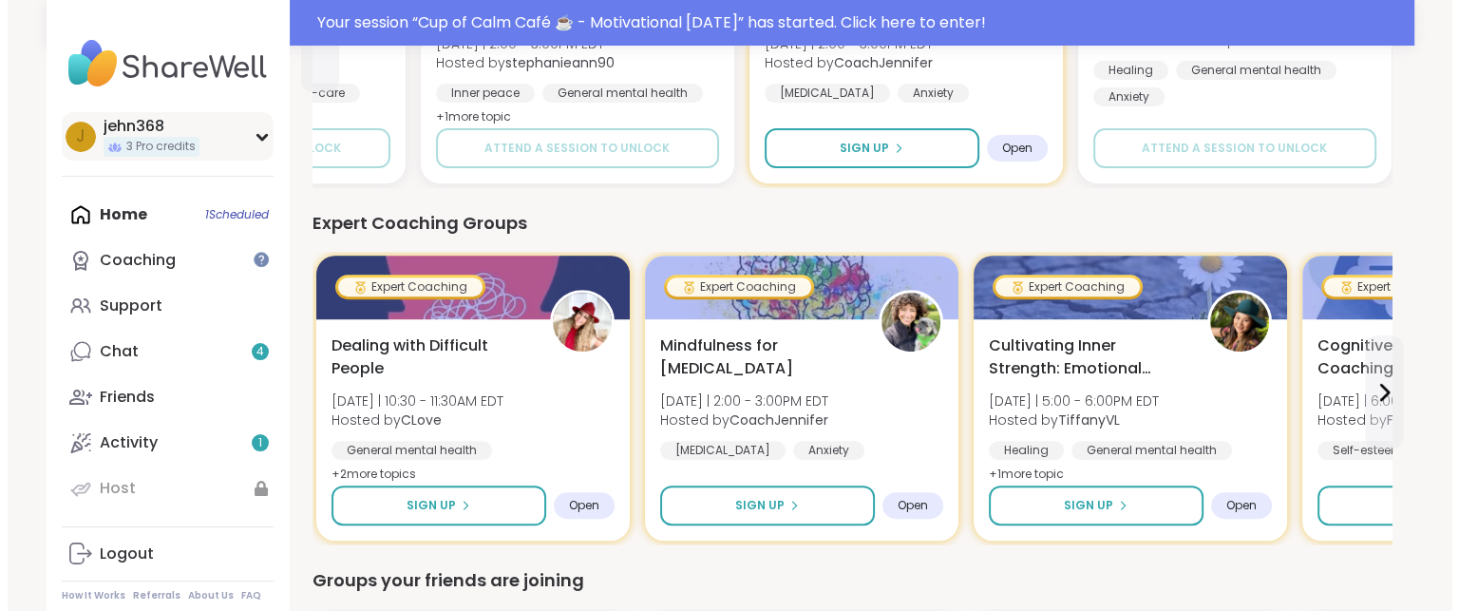
scroll to position [733, 0]
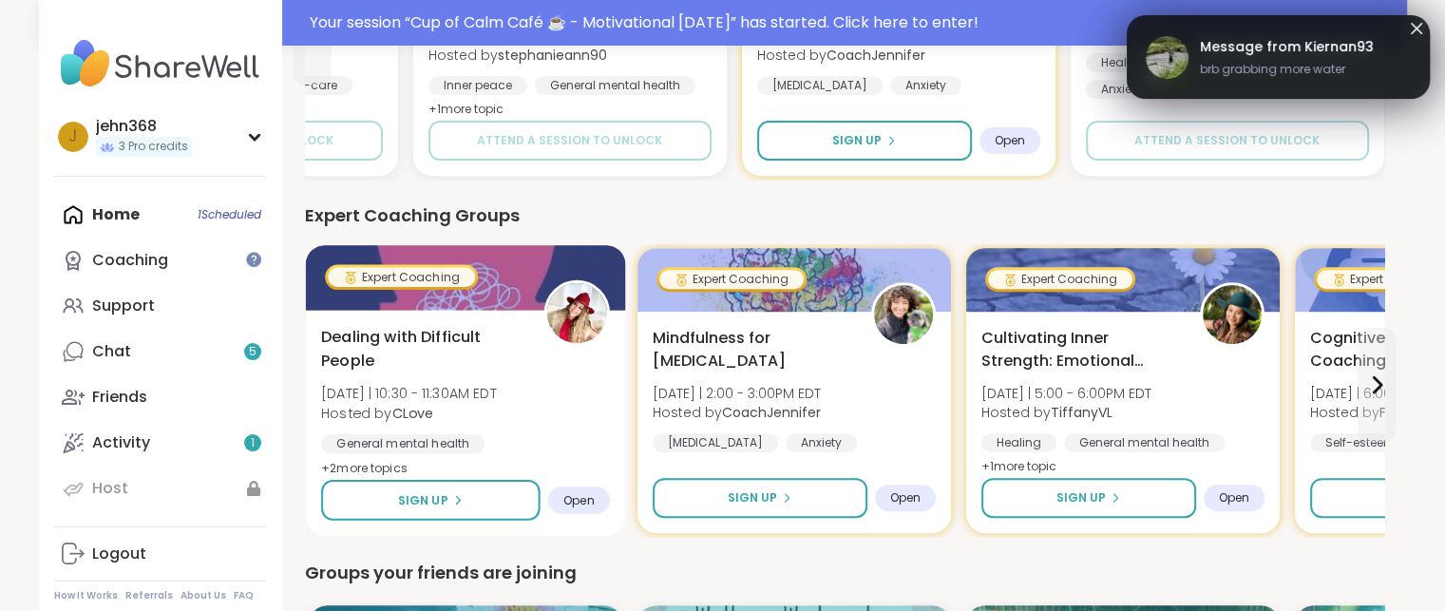
click at [483, 365] on span "Dealing with Difficult People" at bounding box center [421, 349] width 201 height 47
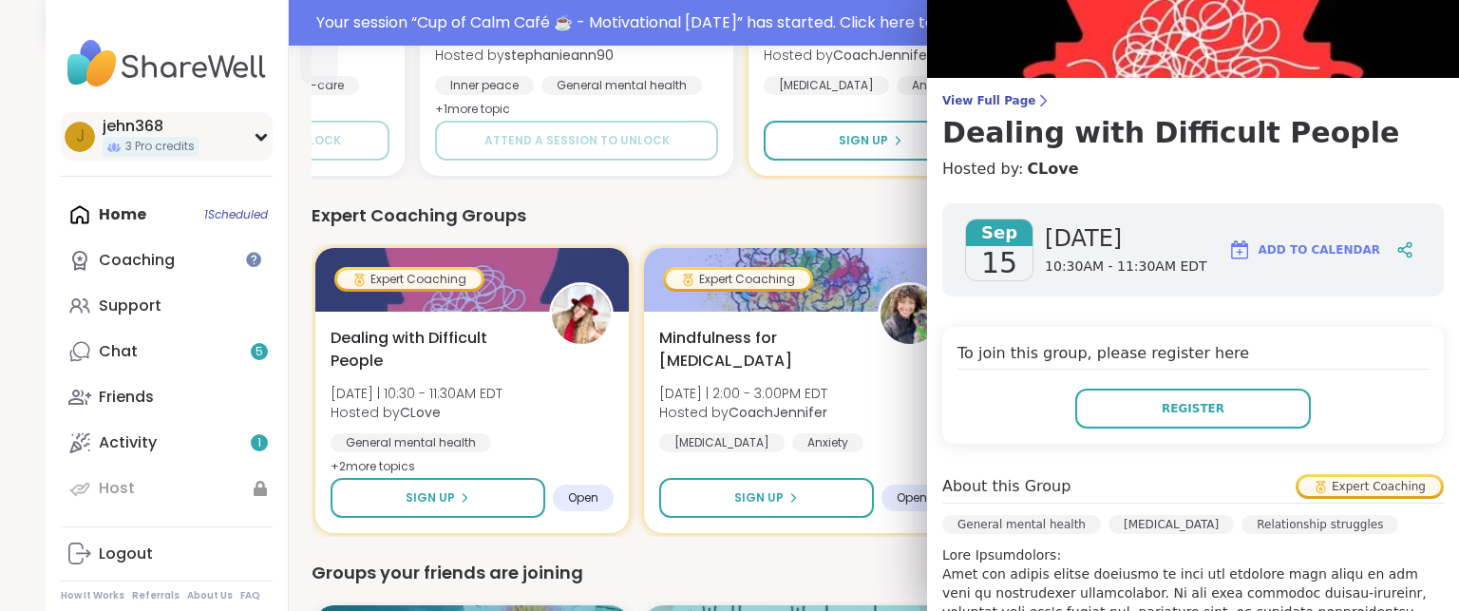
scroll to position [0, 0]
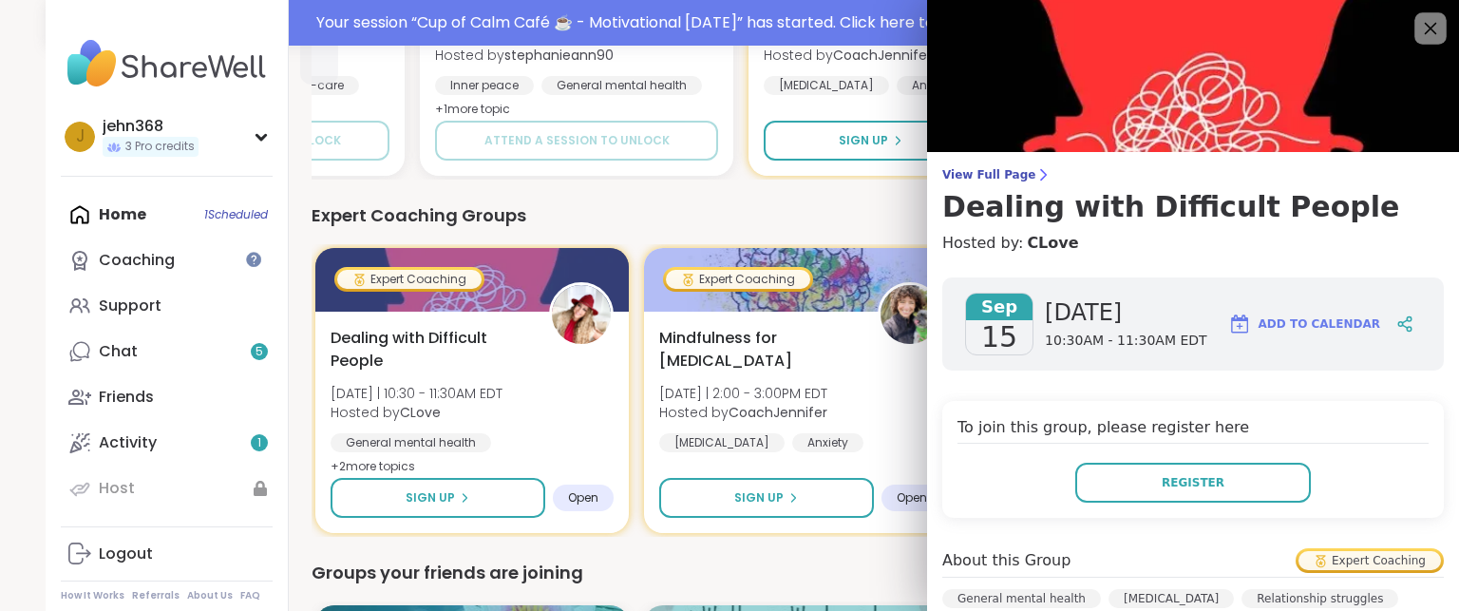
click at [1425, 29] on icon at bounding box center [1431, 29] width 12 height 12
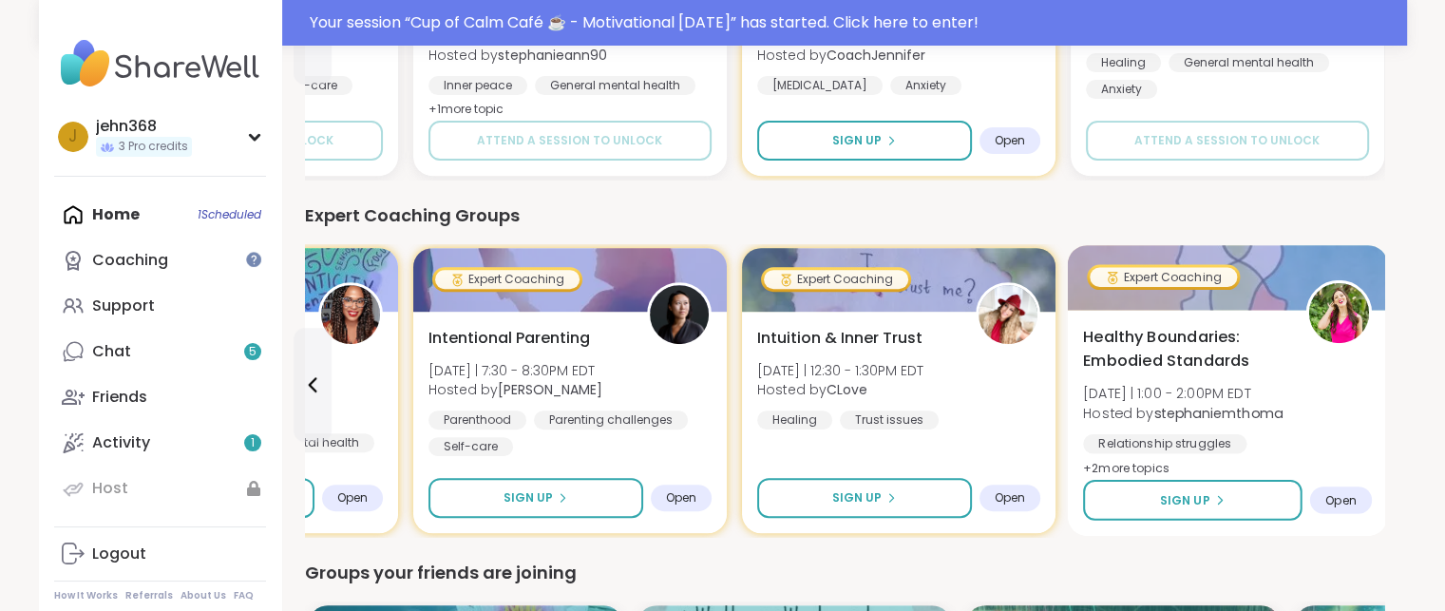
click at [1277, 364] on span "Healthy Boundaries: Embodied Standards" at bounding box center [1183, 349] width 201 height 47
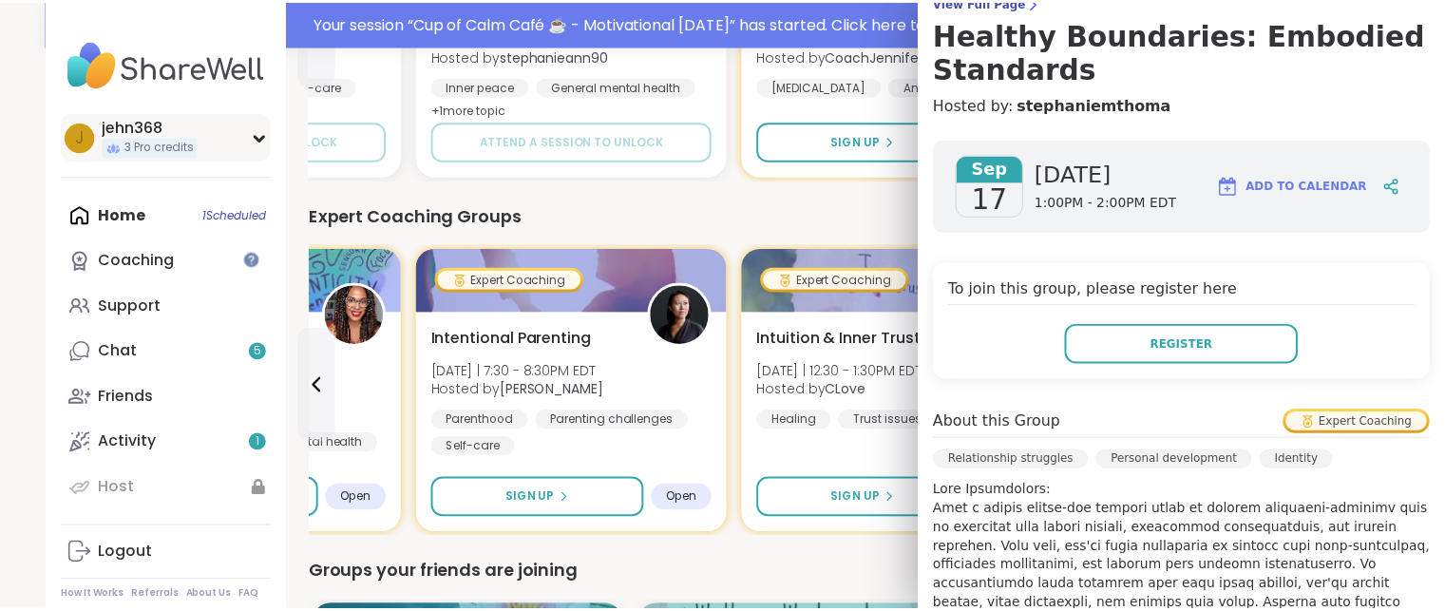
scroll to position [171, 0]
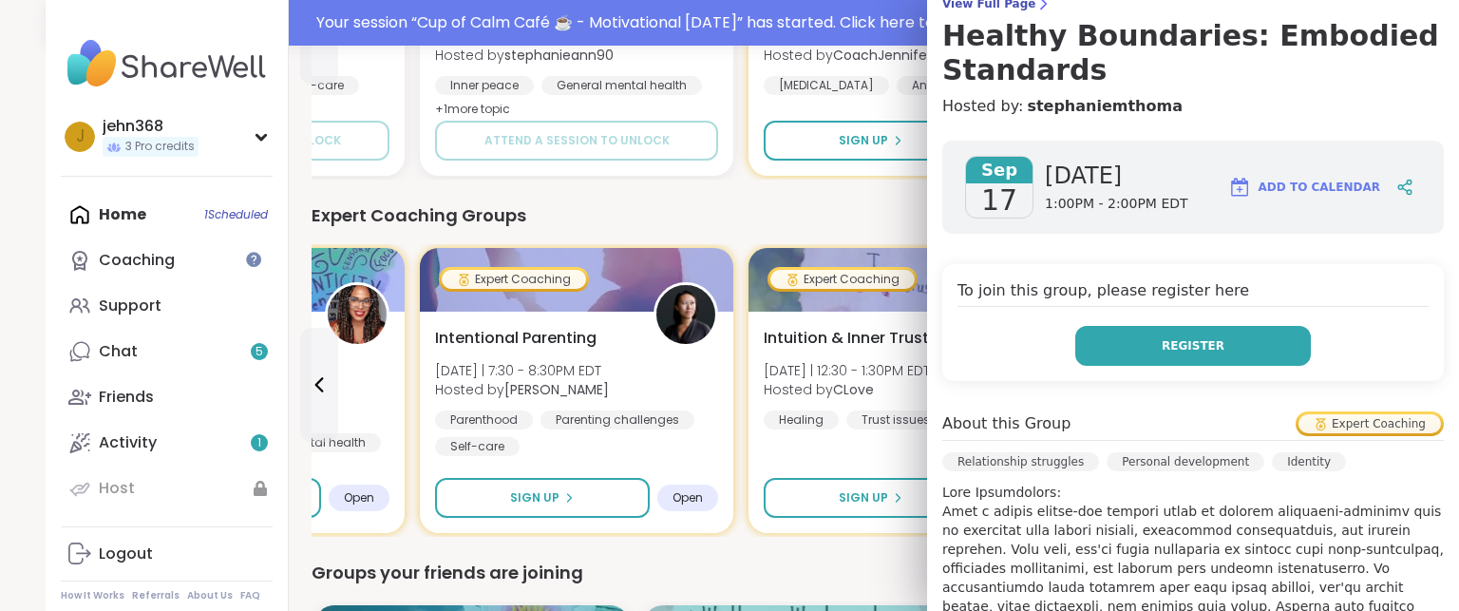
click at [1163, 350] on span "Register" at bounding box center [1193, 345] width 63 height 17
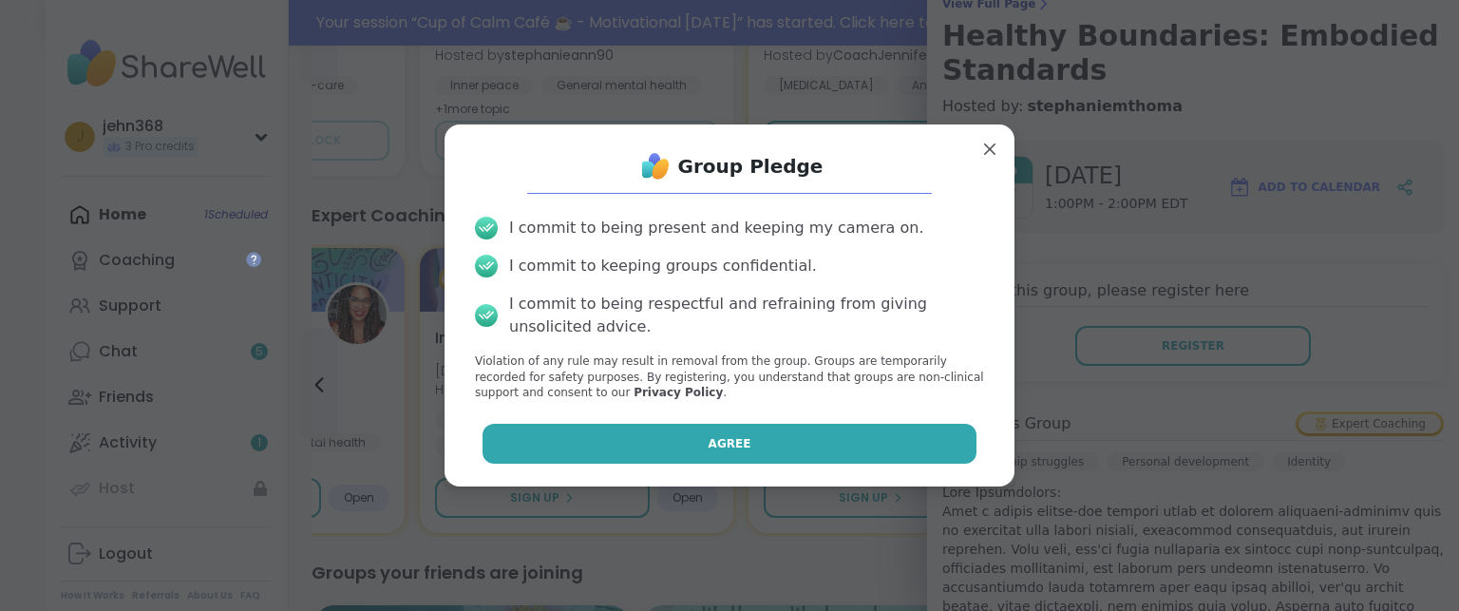
click at [718, 460] on button "Agree" at bounding box center [730, 444] width 495 height 40
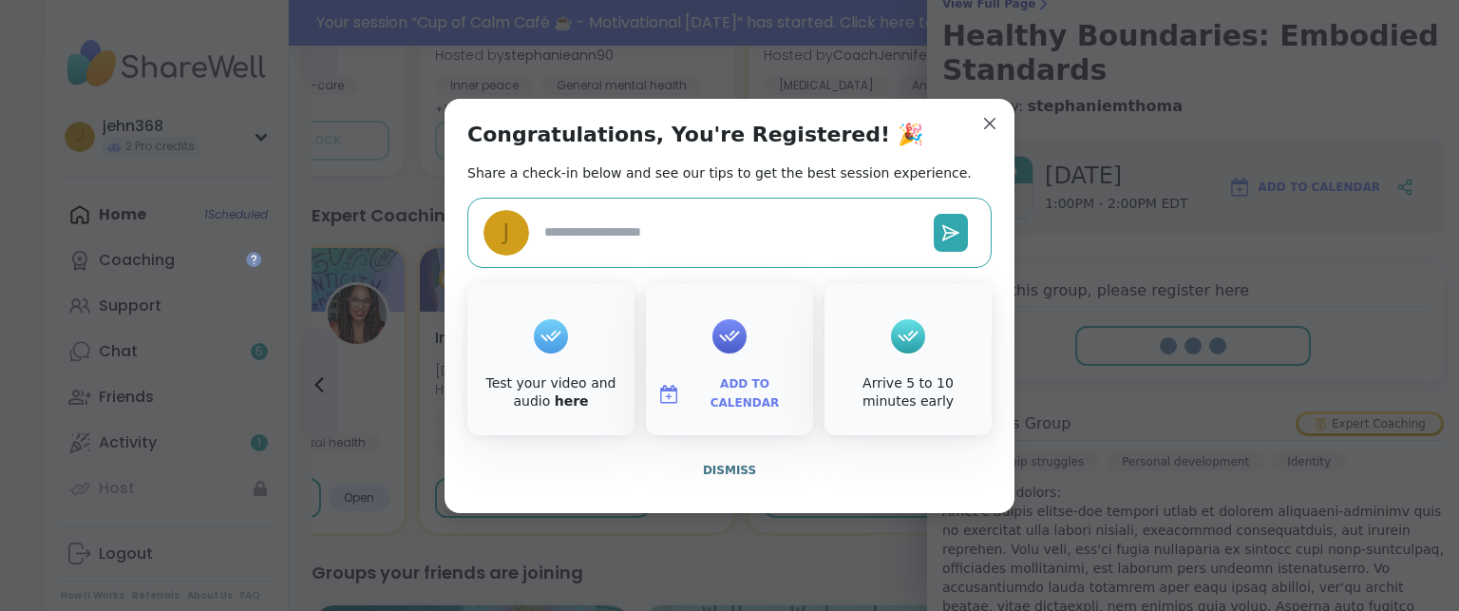
type textarea "*"
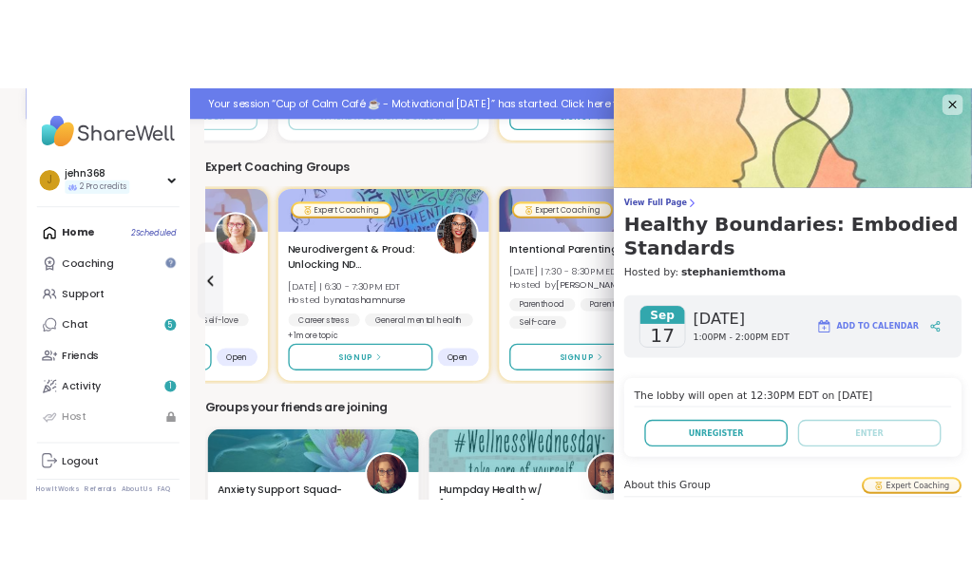
scroll to position [0, 0]
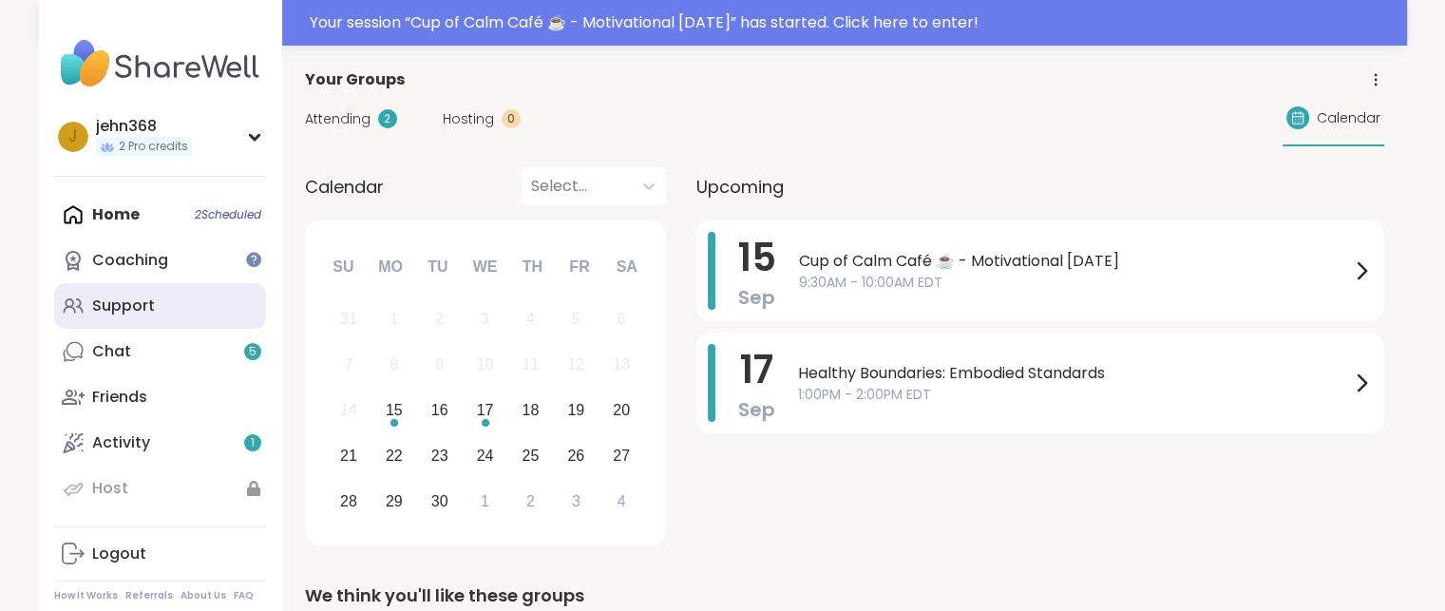
click at [150, 305] on div "Support" at bounding box center [123, 305] width 63 height 21
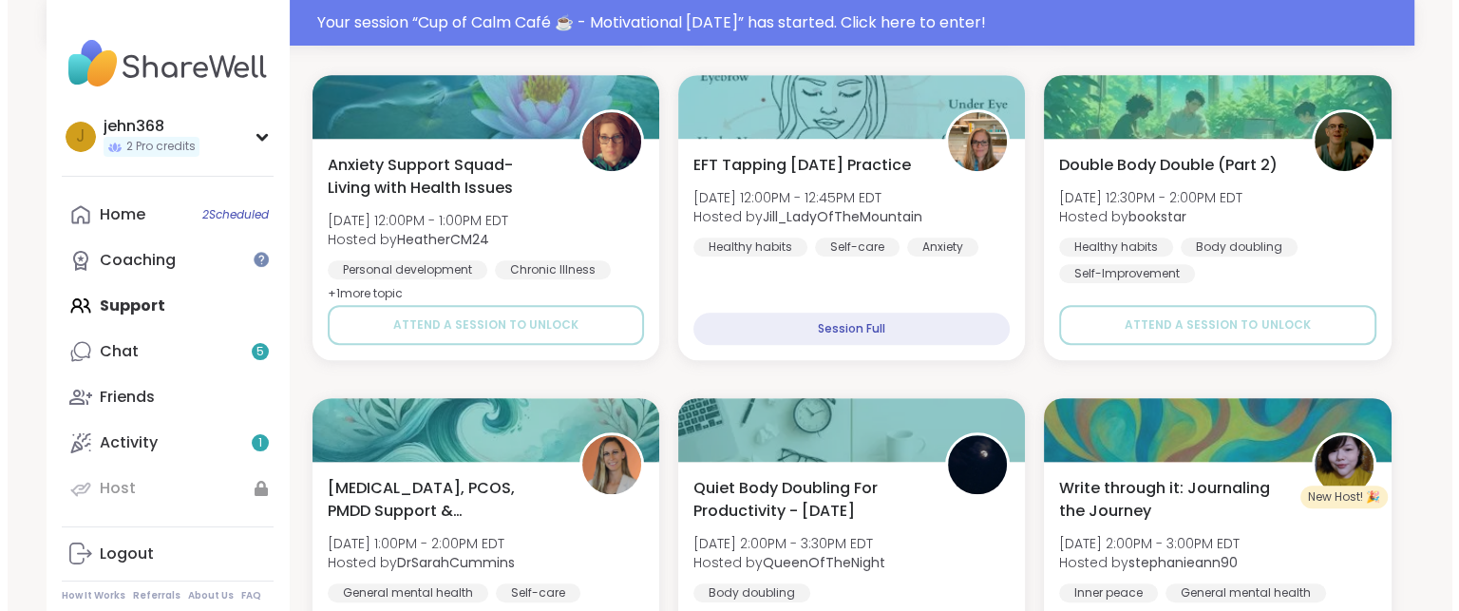
scroll to position [1214, 0]
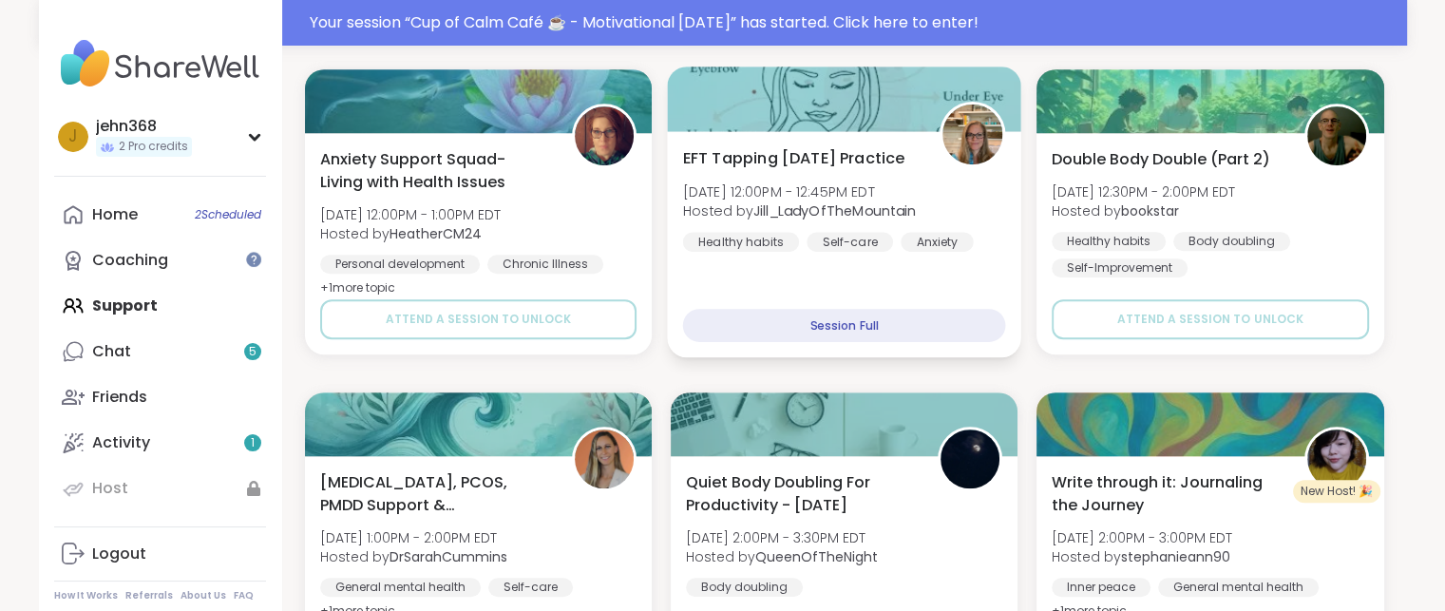
click at [865, 160] on span "EFT Tapping [DATE] Practice" at bounding box center [793, 157] width 222 height 23
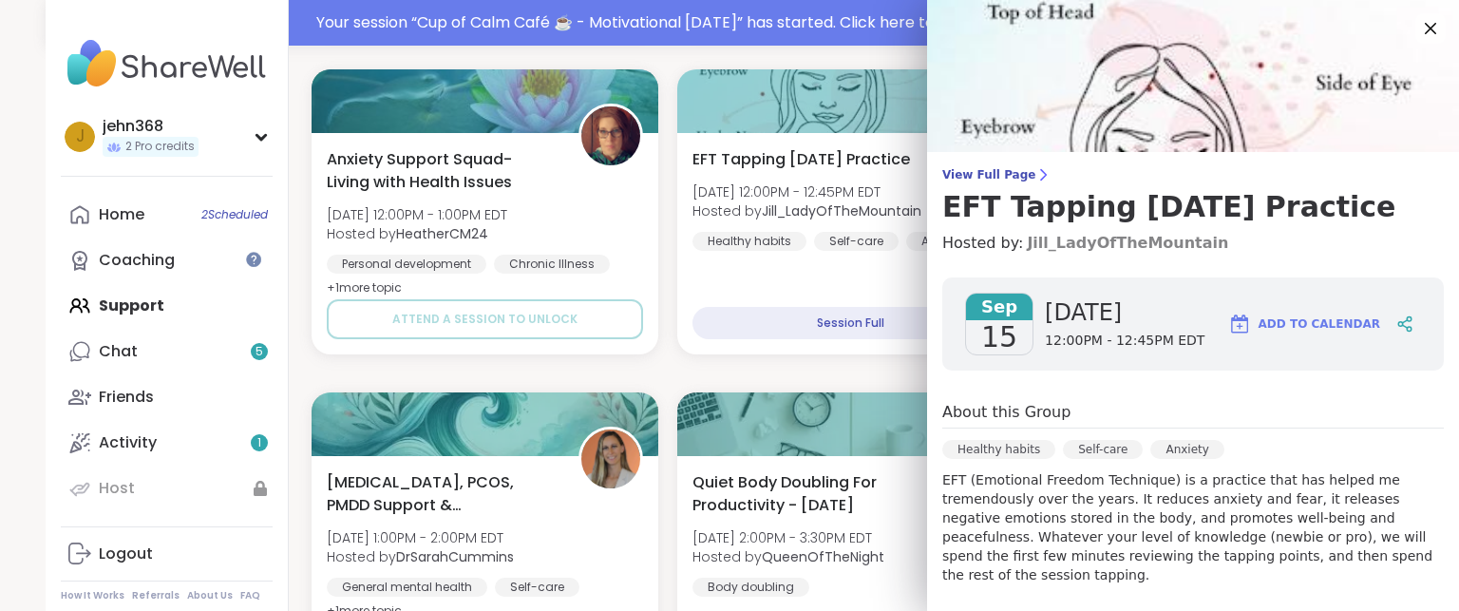
click at [971, 247] on link "Jill_LadyOfTheMountain" at bounding box center [1127, 243] width 201 height 23
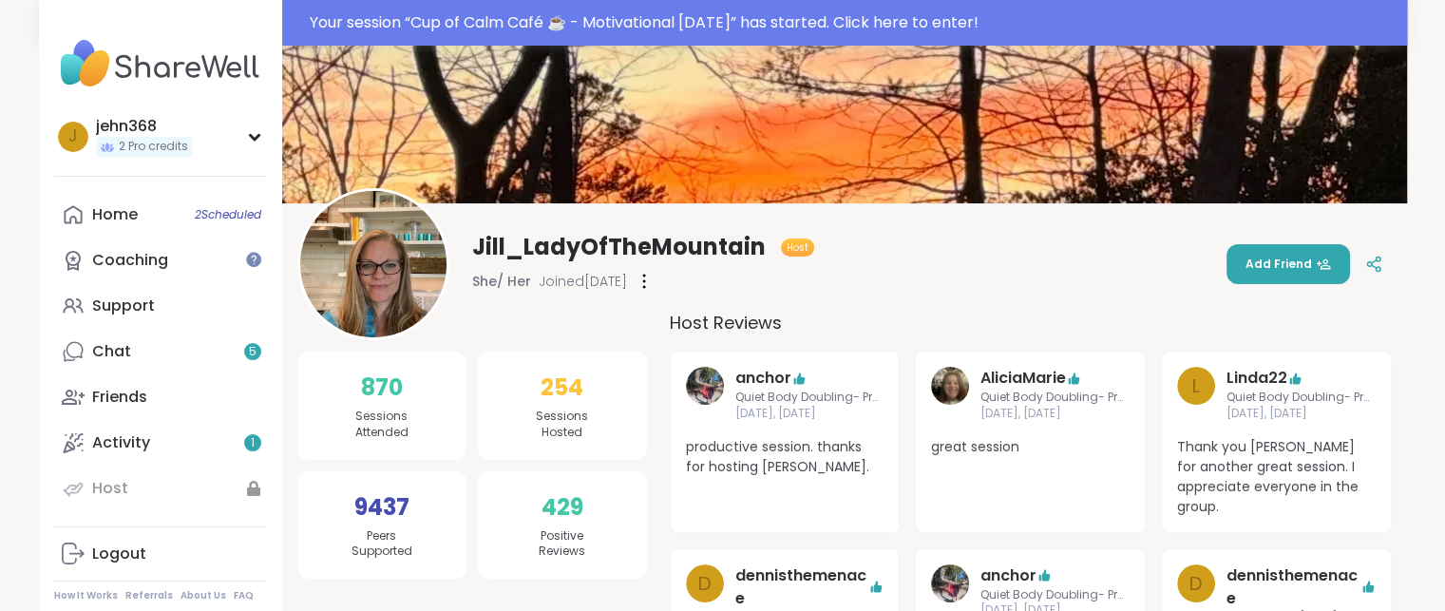
scroll to position [69, 0]
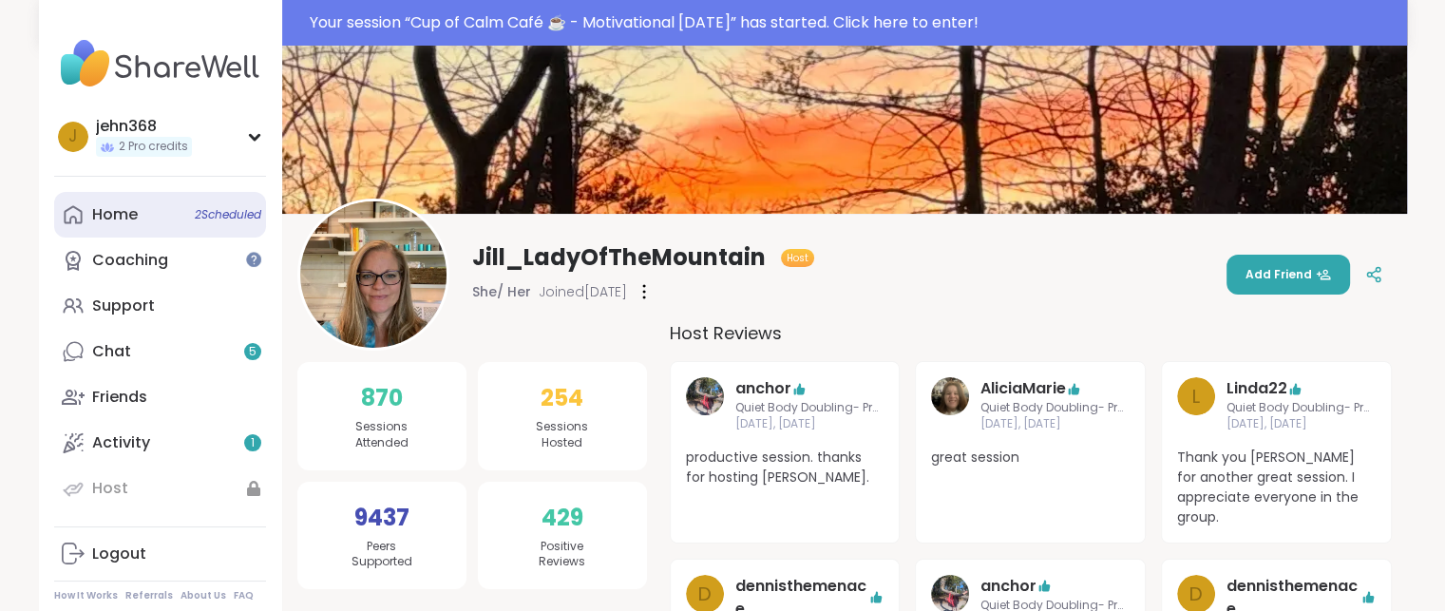
click at [131, 214] on div "Home 2 Scheduled" at bounding box center [115, 214] width 46 height 21
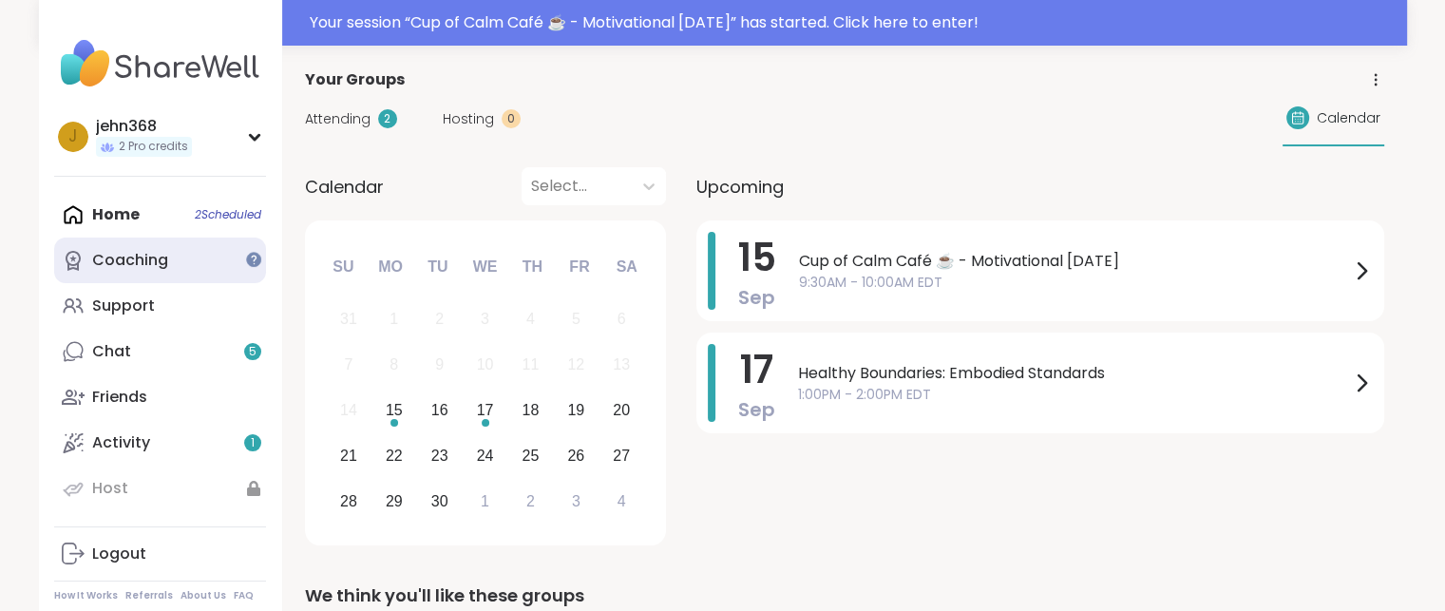
click at [164, 266] on div "Coaching" at bounding box center [130, 260] width 76 height 21
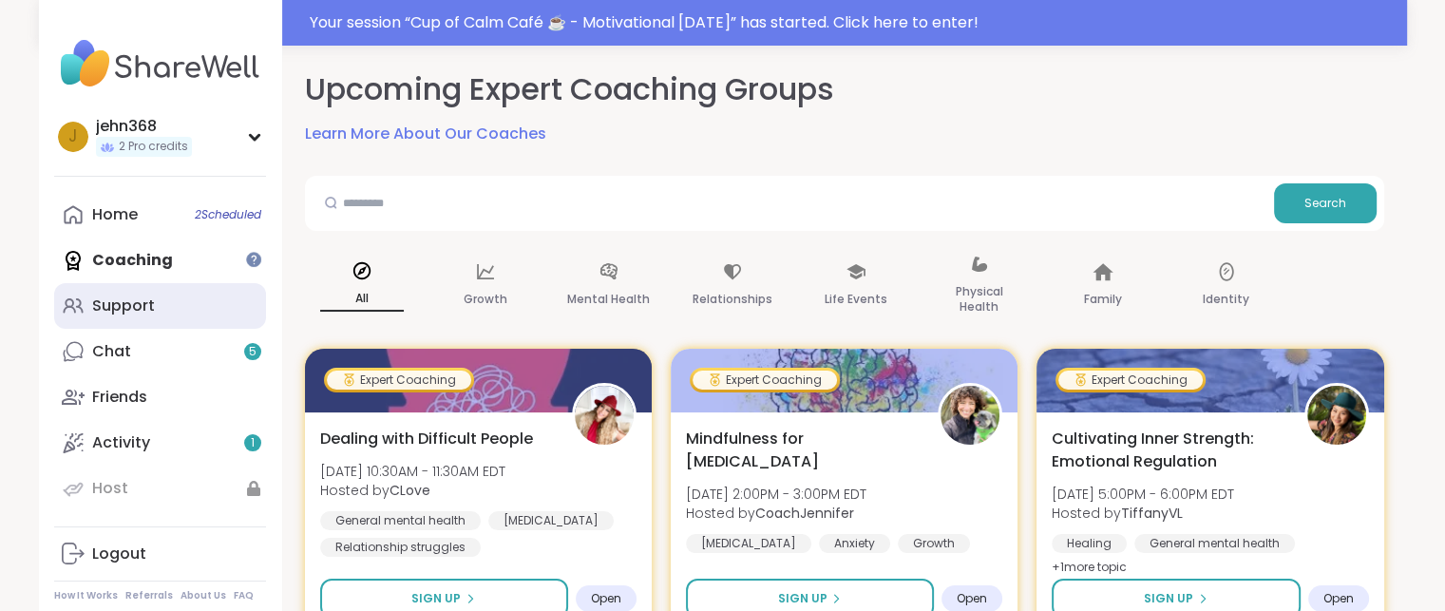
click at [150, 315] on div "Support" at bounding box center [123, 305] width 63 height 21
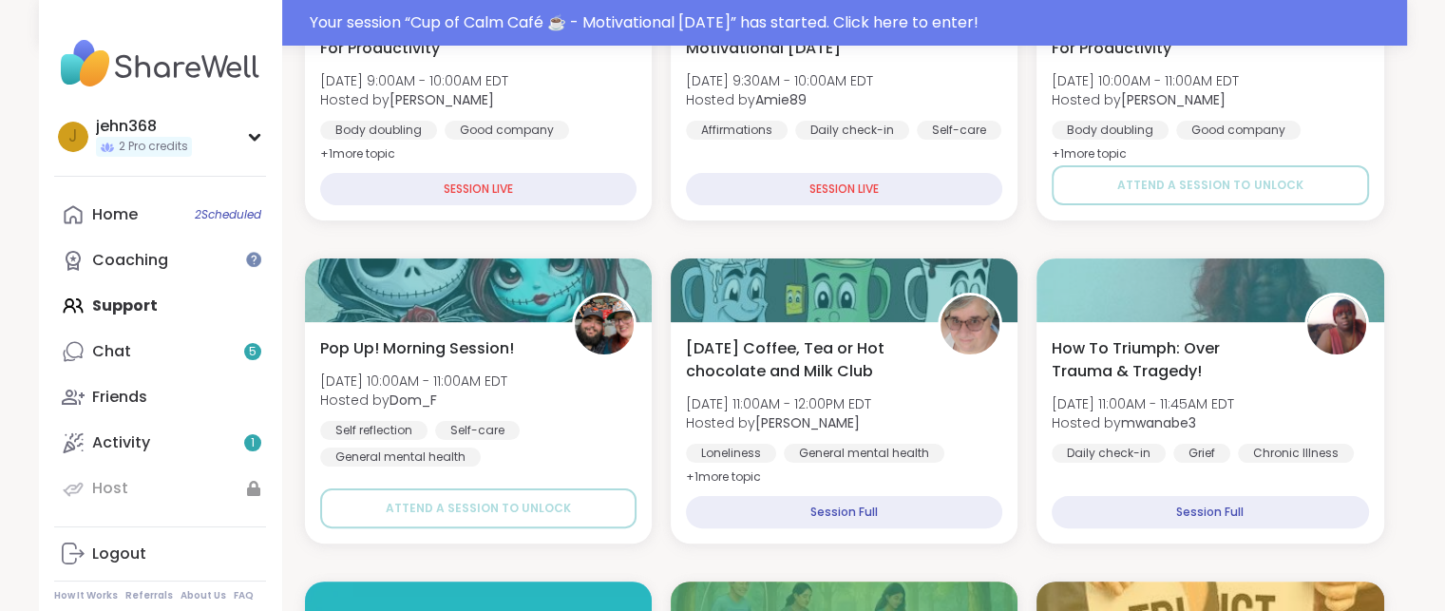
scroll to position [377, 0]
